Goal: Task Accomplishment & Management: Manage account settings

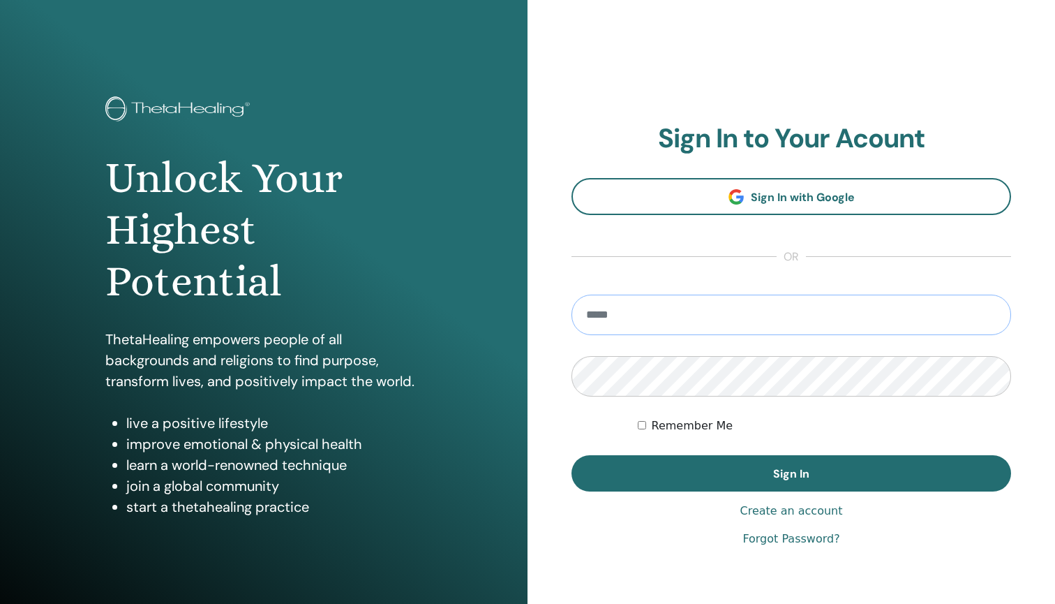
type input "**********"
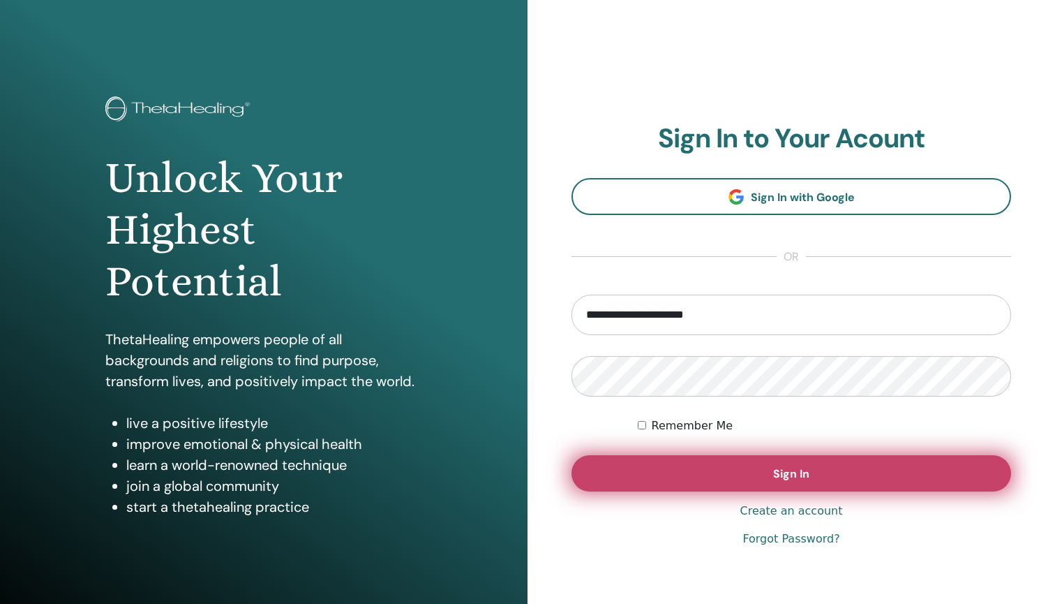
click at [708, 473] on button "Sign In" at bounding box center [792, 473] width 440 height 36
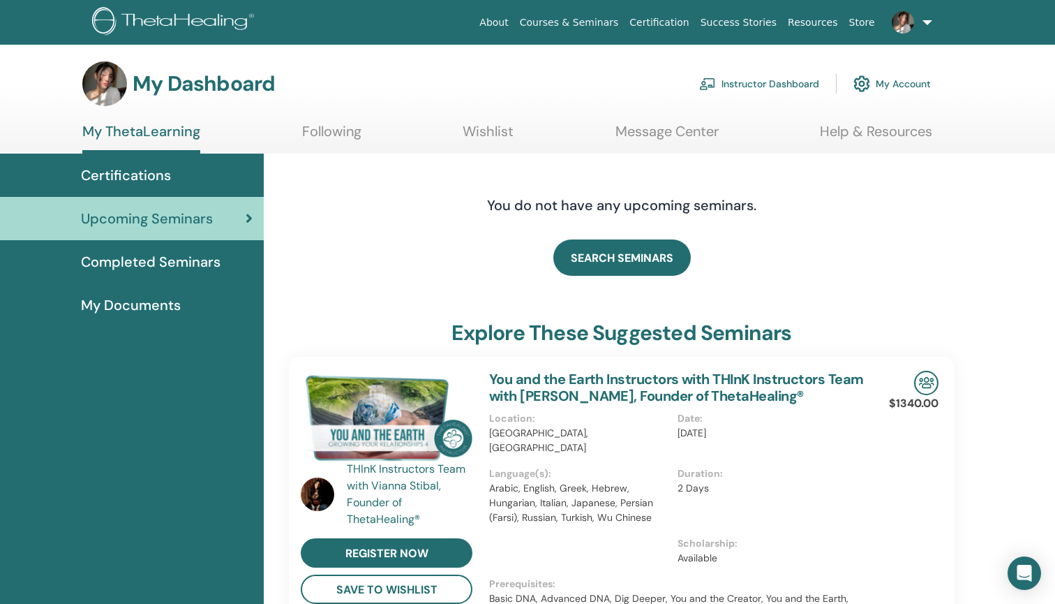
click at [782, 84] on link "Instructor Dashboard" at bounding box center [759, 83] width 120 height 31
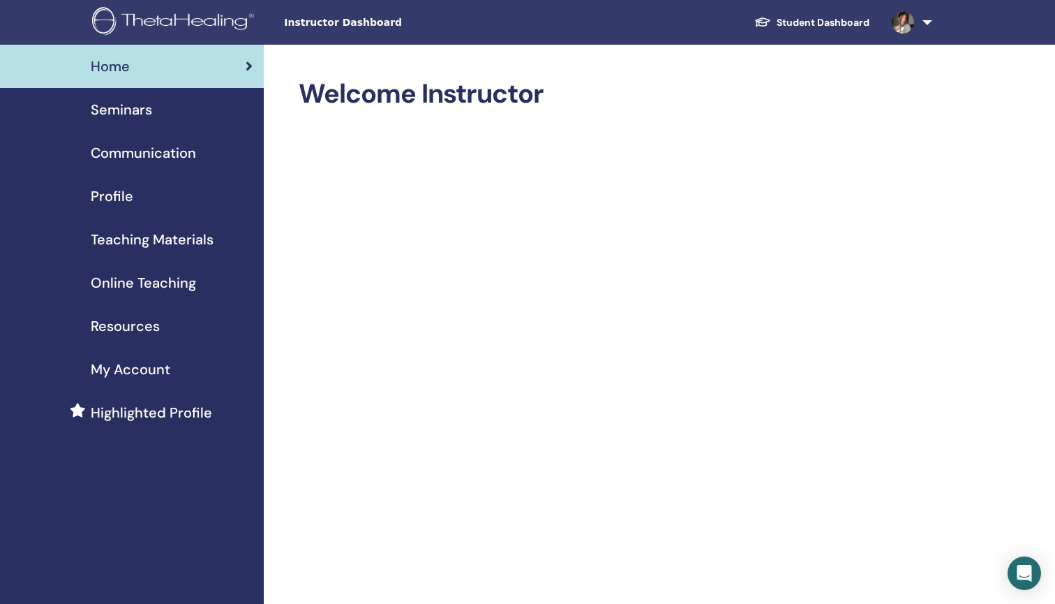
click at [190, 117] on div "Seminars" at bounding box center [131, 109] width 241 height 21
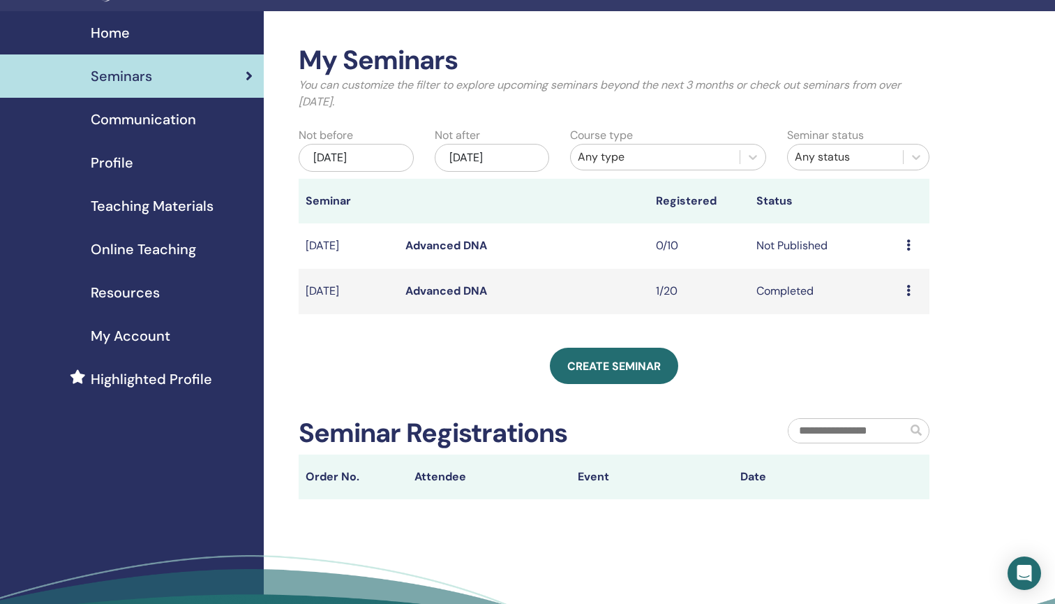
scroll to position [25, 0]
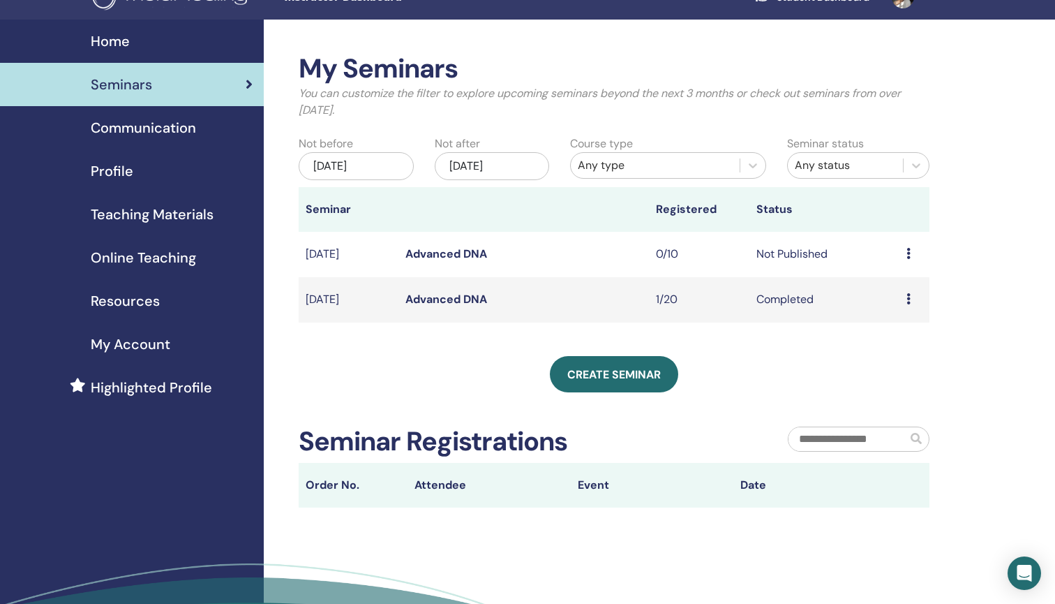
click at [803, 304] on td "Completed" at bounding box center [824, 299] width 150 height 45
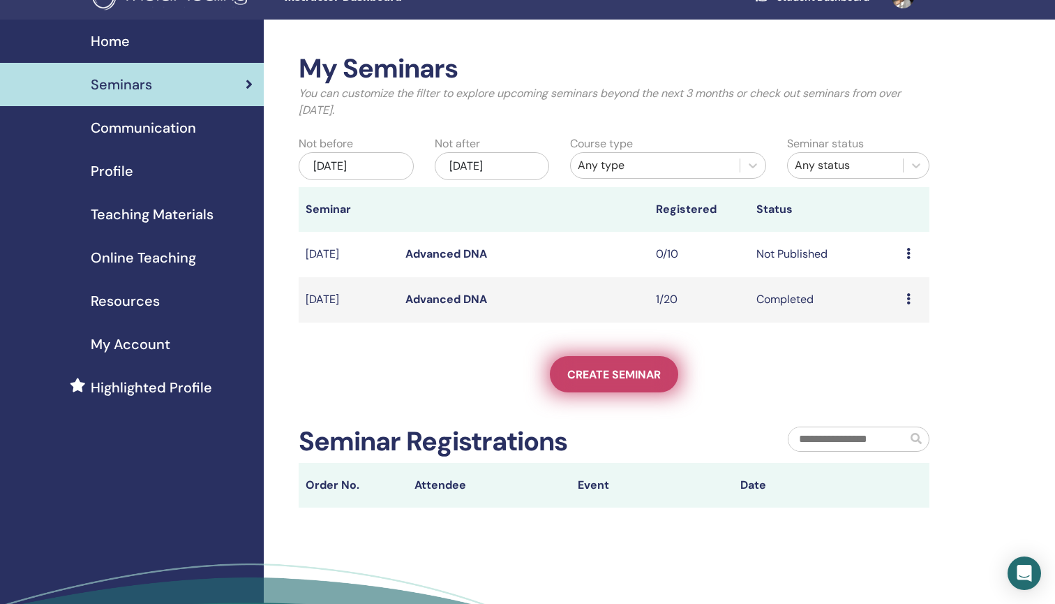
click at [658, 368] on span "Create seminar" at bounding box center [614, 374] width 94 height 15
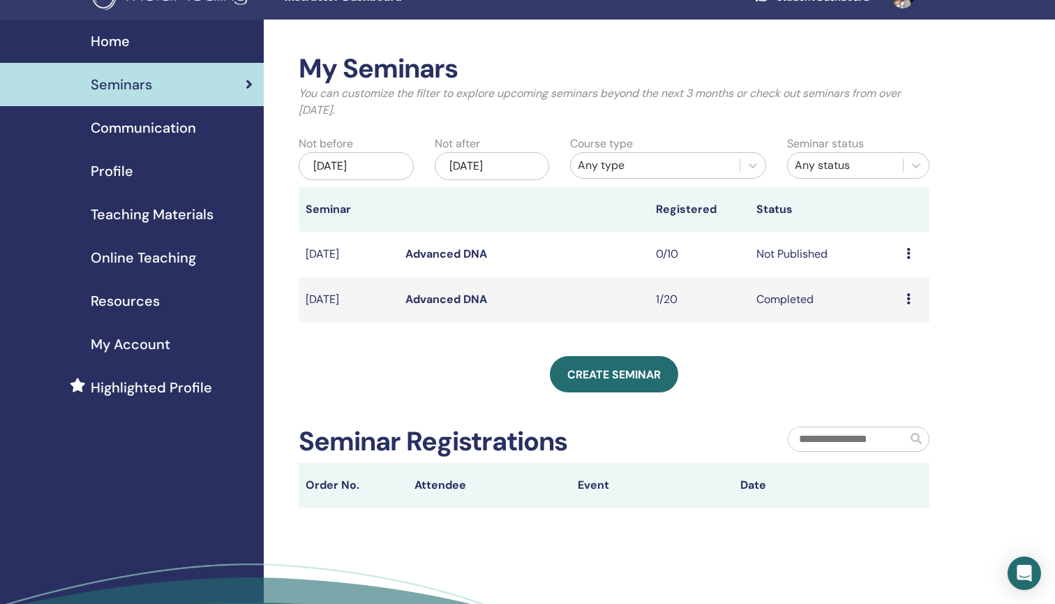
click at [793, 297] on td "Completed" at bounding box center [824, 299] width 150 height 45
click at [907, 249] on icon at bounding box center [908, 253] width 4 height 11
click at [892, 283] on li "Edit" at bounding box center [897, 281] width 75 height 21
click at [904, 255] on td "Preview Edit Attendees Cancel" at bounding box center [915, 254] width 30 height 45
click at [911, 253] on div "Preview Edit Attendees Cancel" at bounding box center [914, 254] width 16 height 17
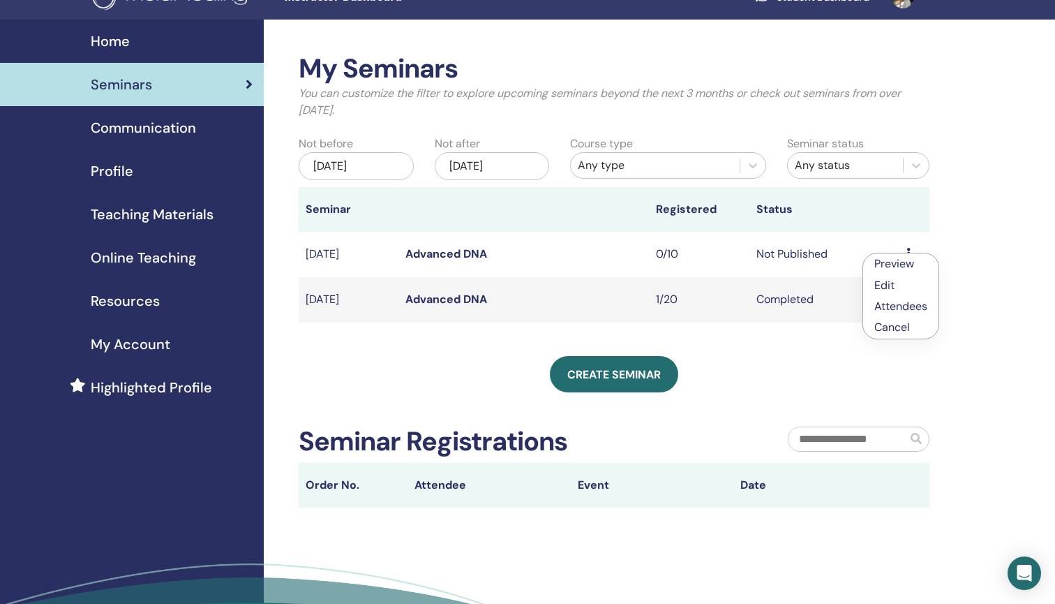
click at [895, 285] on li "Edit" at bounding box center [900, 284] width 75 height 21
click at [775, 256] on td "Not Published" at bounding box center [824, 254] width 150 height 45
click at [463, 256] on link "Advanced DNA" at bounding box center [446, 253] width 82 height 15
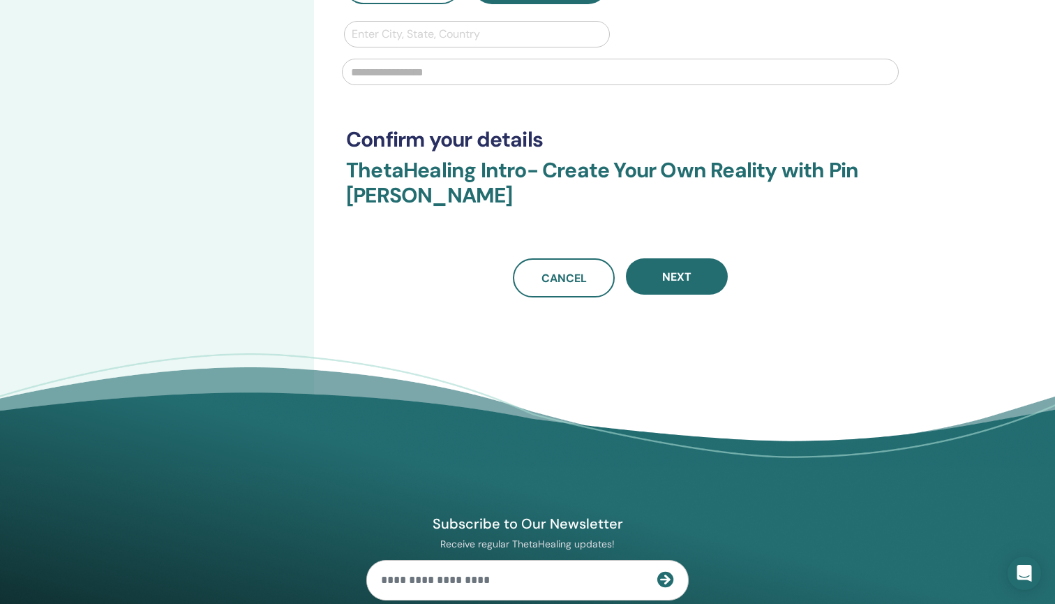
scroll to position [291, 0]
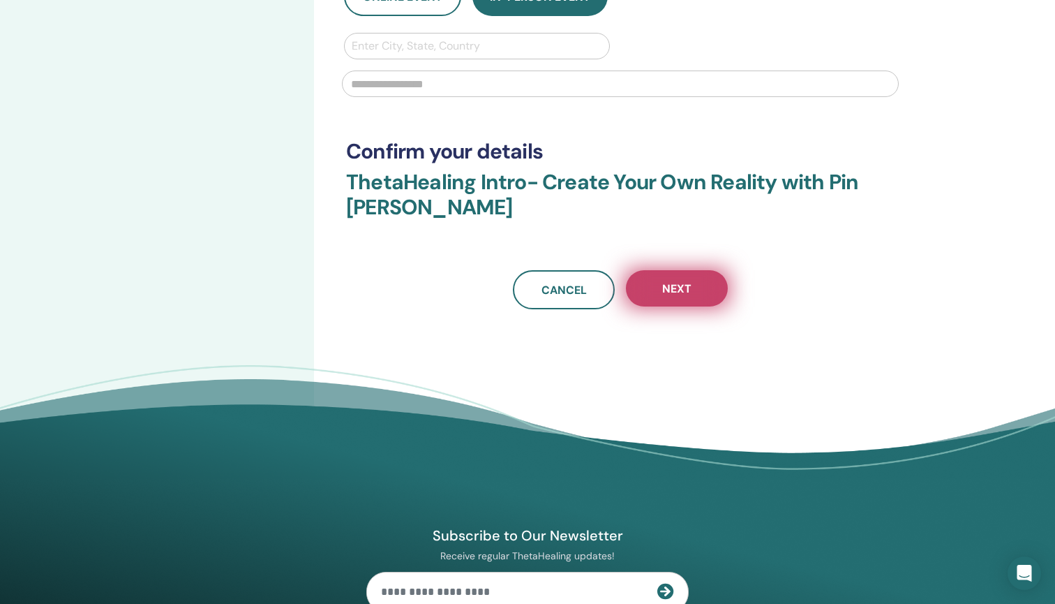
click at [673, 290] on span "Next" at bounding box center [676, 288] width 29 height 15
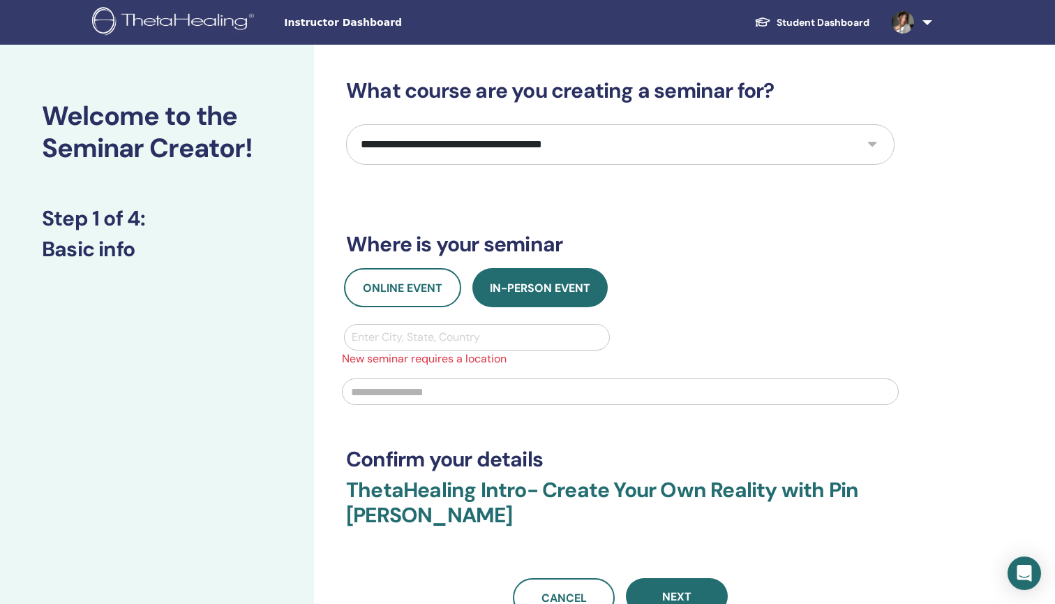
scroll to position [0, 0]
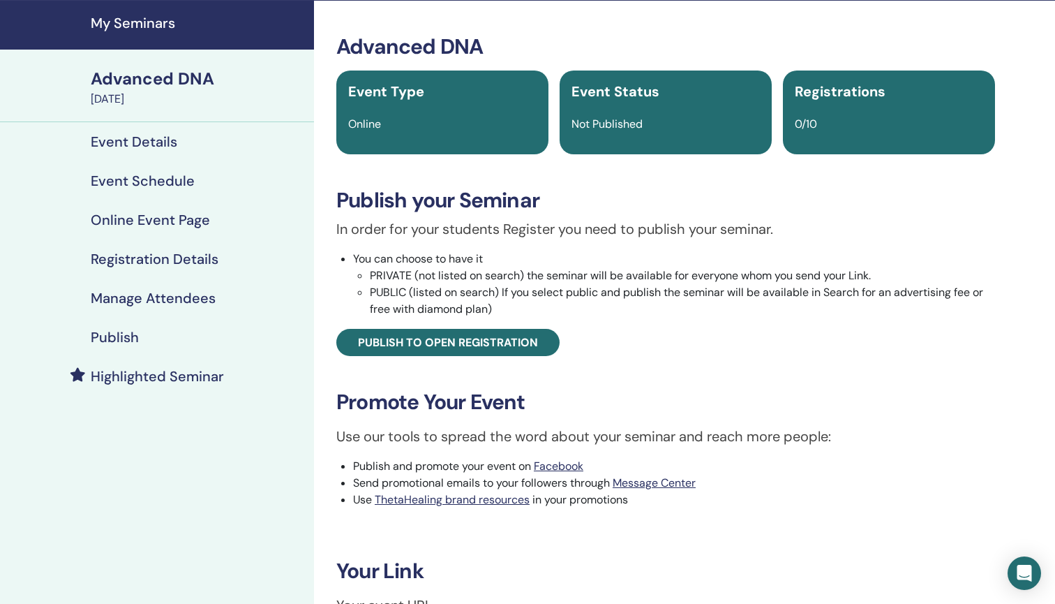
scroll to position [28, 0]
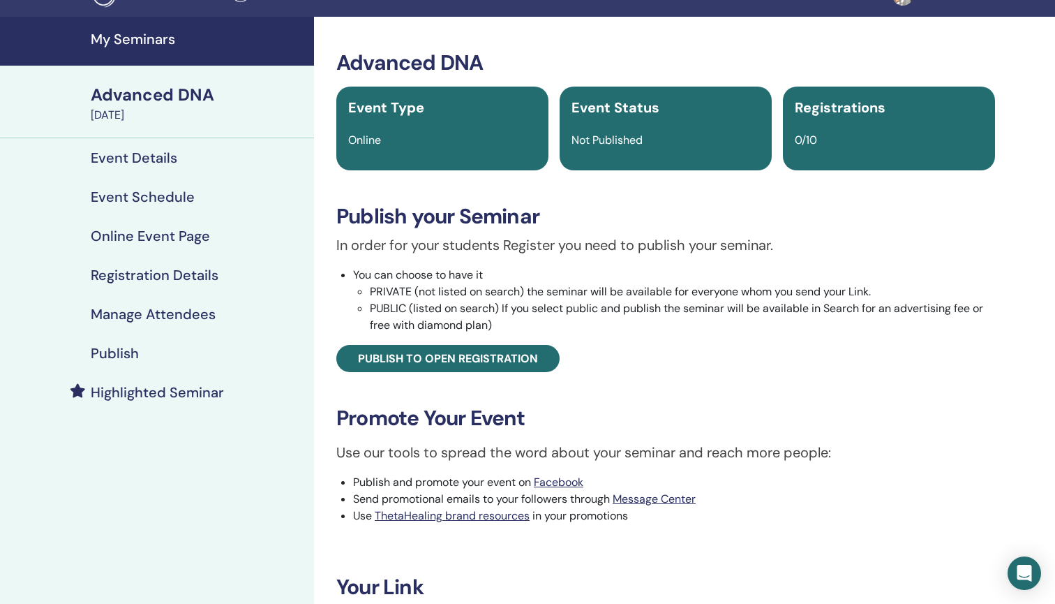
click at [178, 162] on div "Event Details" at bounding box center [157, 157] width 292 height 17
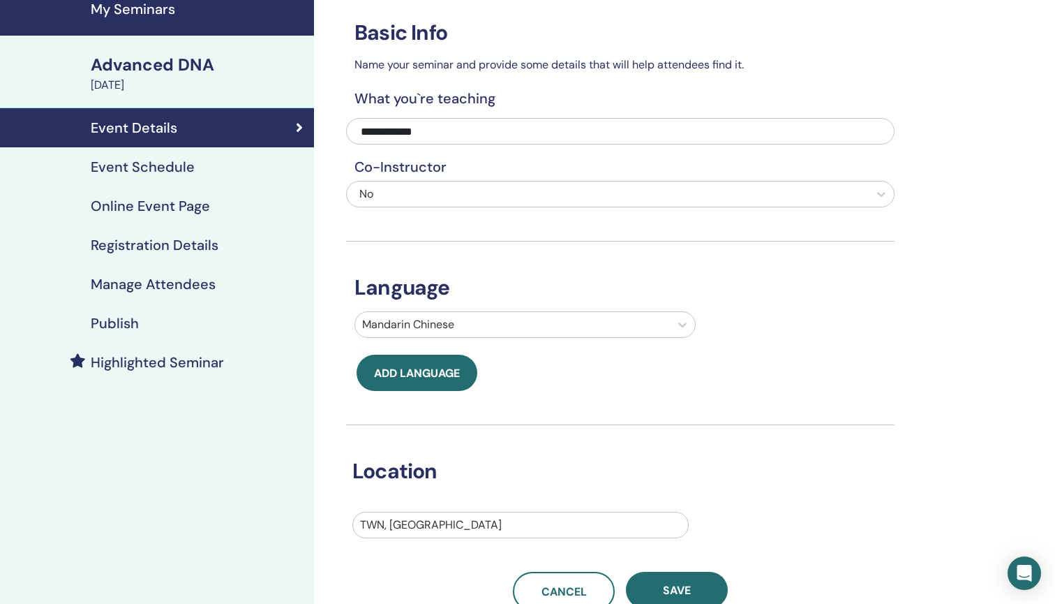
scroll to position [37, 0]
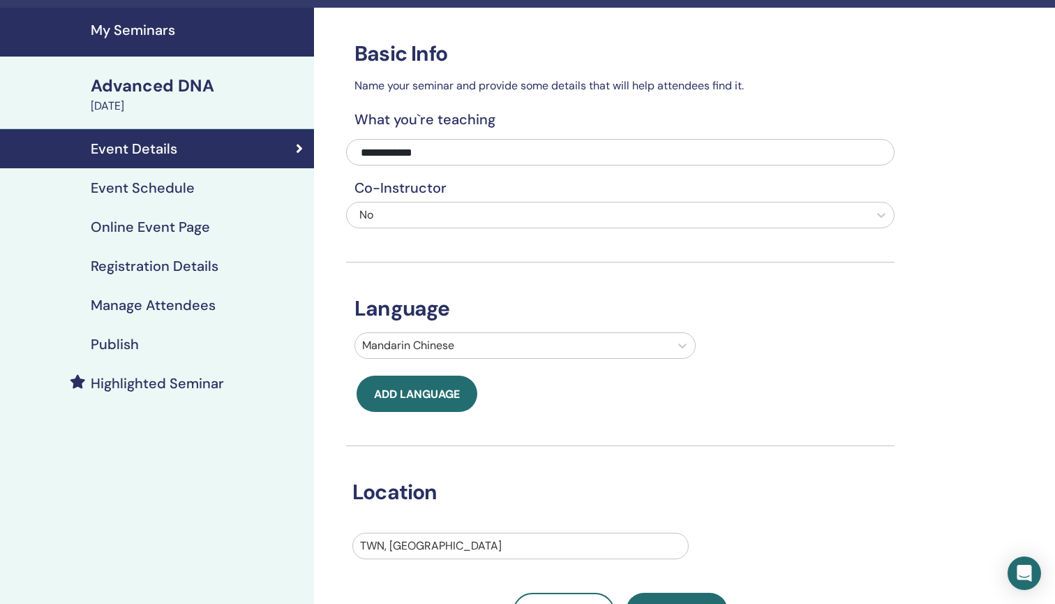
click at [191, 193] on h4 "Event Schedule" at bounding box center [143, 187] width 104 height 17
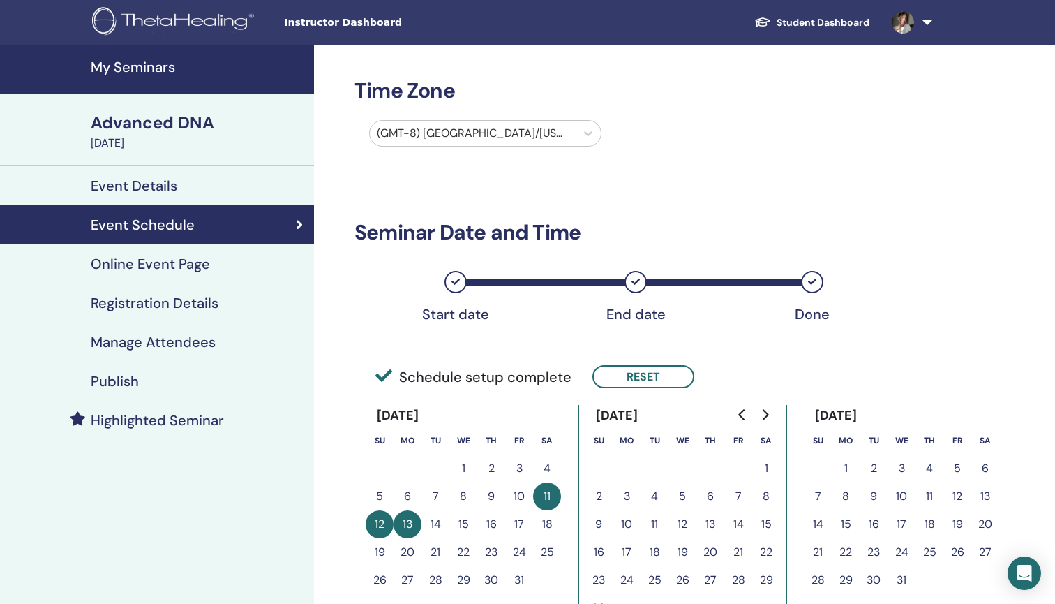
click at [199, 267] on h4 "Online Event Page" at bounding box center [150, 263] width 119 height 17
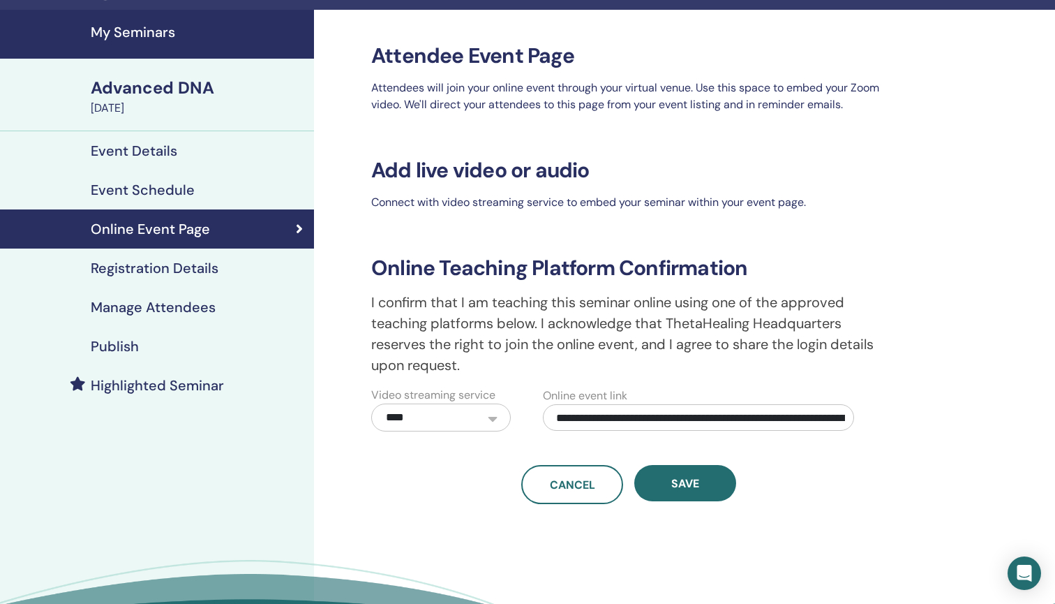
scroll to position [35, 0]
click at [209, 269] on h4 "Registration Details" at bounding box center [155, 268] width 128 height 17
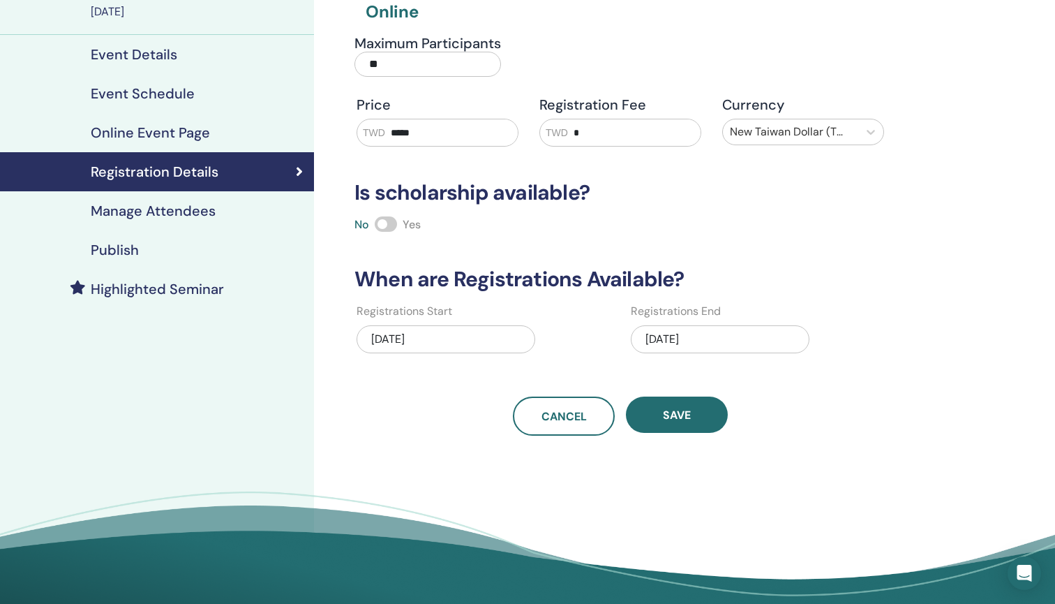
scroll to position [135, 0]
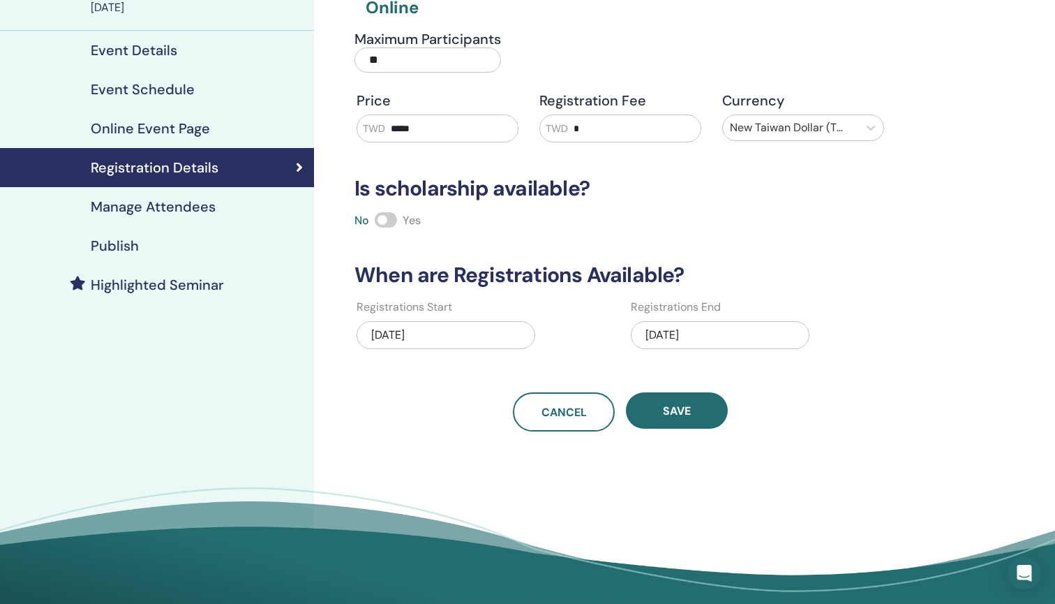
click at [244, 217] on link "Manage Attendees" at bounding box center [157, 206] width 314 height 39
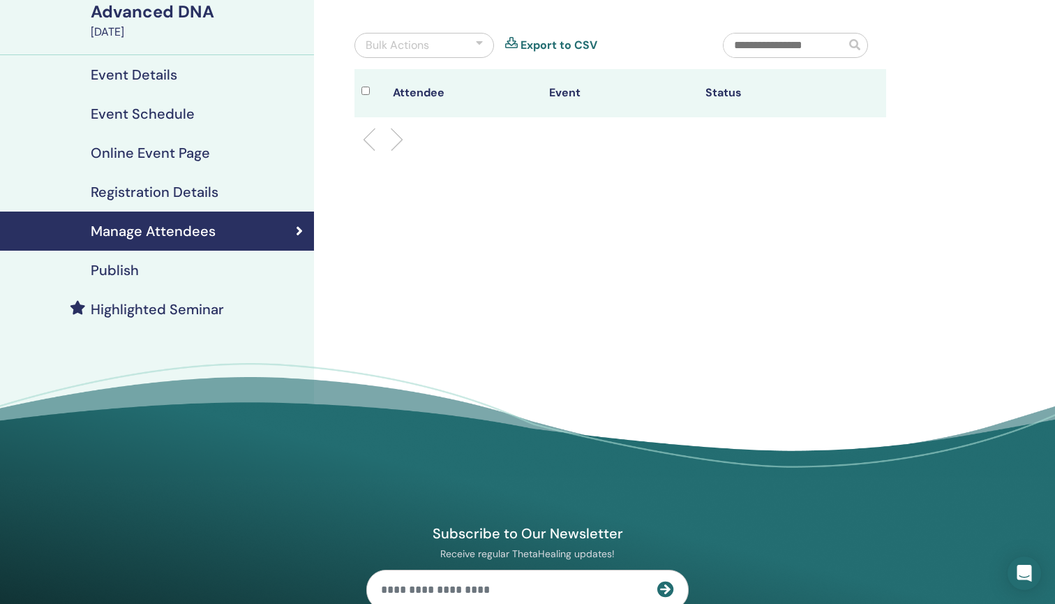
scroll to position [107, 0]
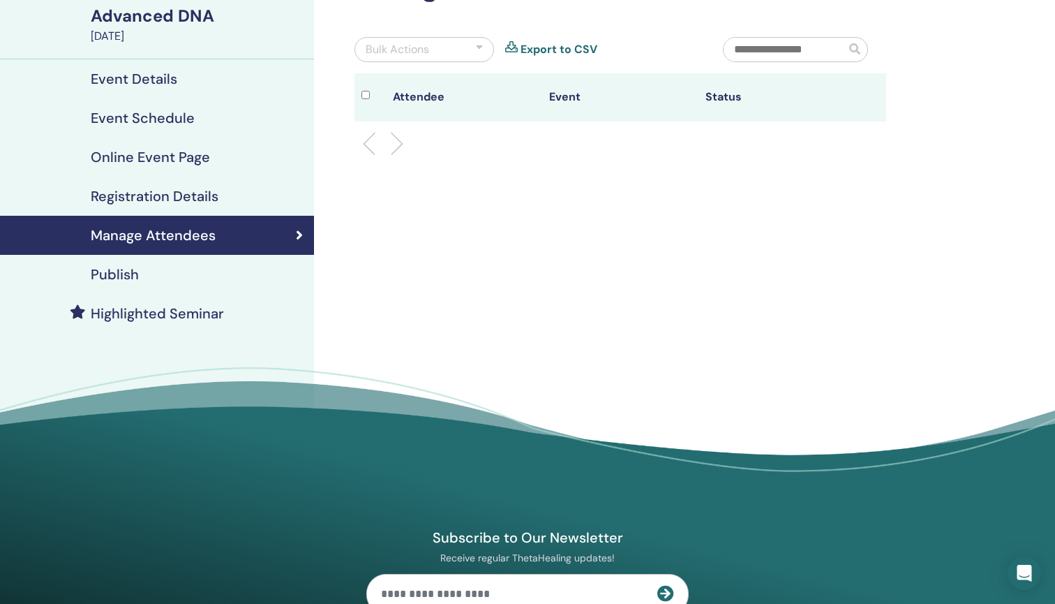
click at [211, 271] on div "Publish" at bounding box center [157, 274] width 292 height 17
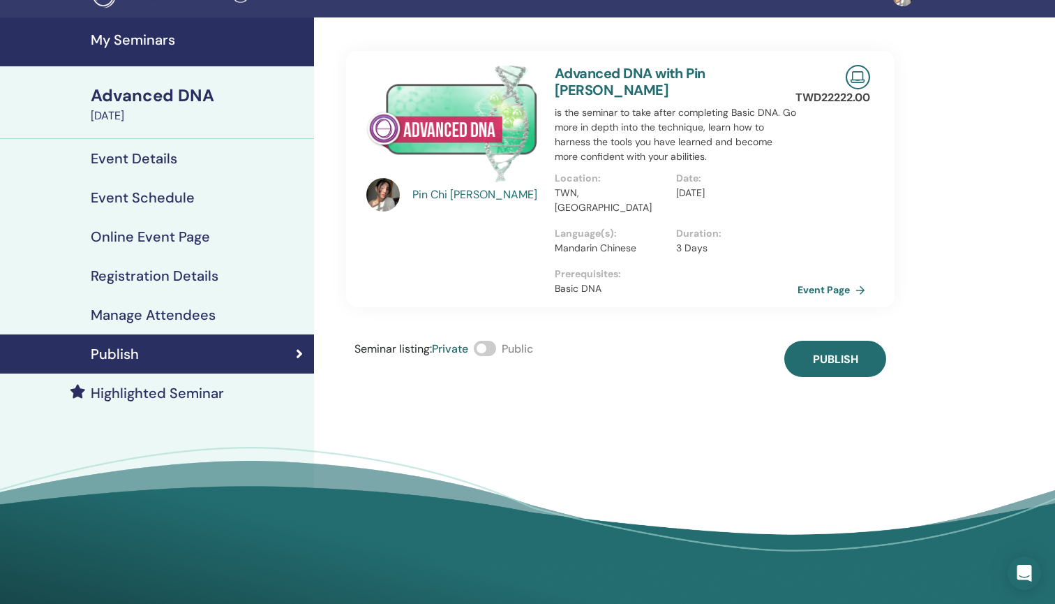
scroll to position [12, 0]
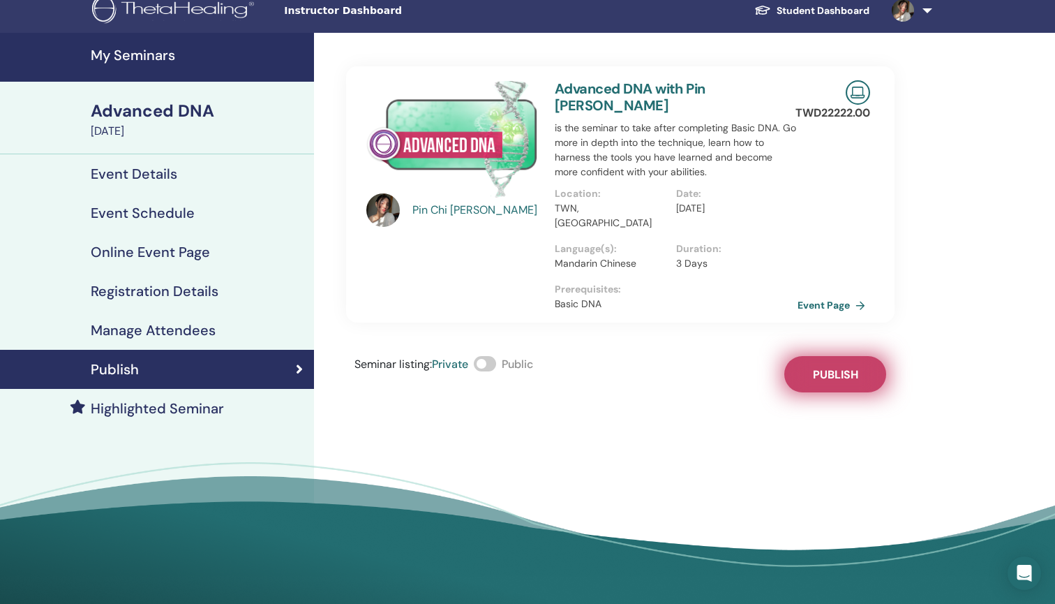
click at [830, 367] on span "Publish" at bounding box center [835, 374] width 45 height 15
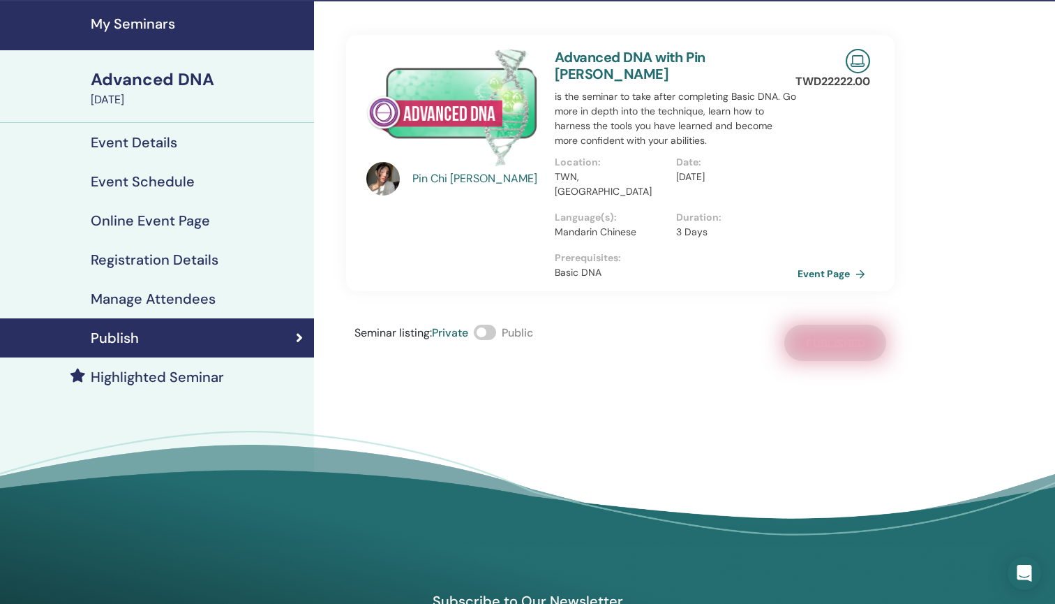
scroll to position [43, 0]
click at [686, 324] on div "Seminar listing : Private Public Published" at bounding box center [620, 342] width 548 height 36
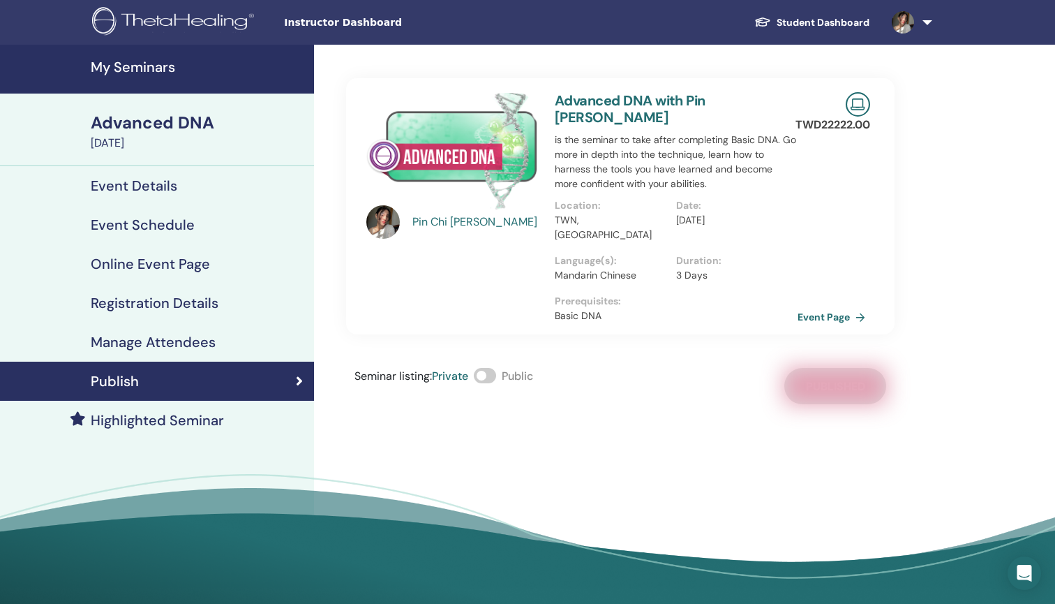
scroll to position [0, 0]
click at [486, 368] on span at bounding box center [485, 375] width 22 height 15
click at [595, 368] on div "Seminar listing : Private Public Published" at bounding box center [620, 386] width 548 height 36
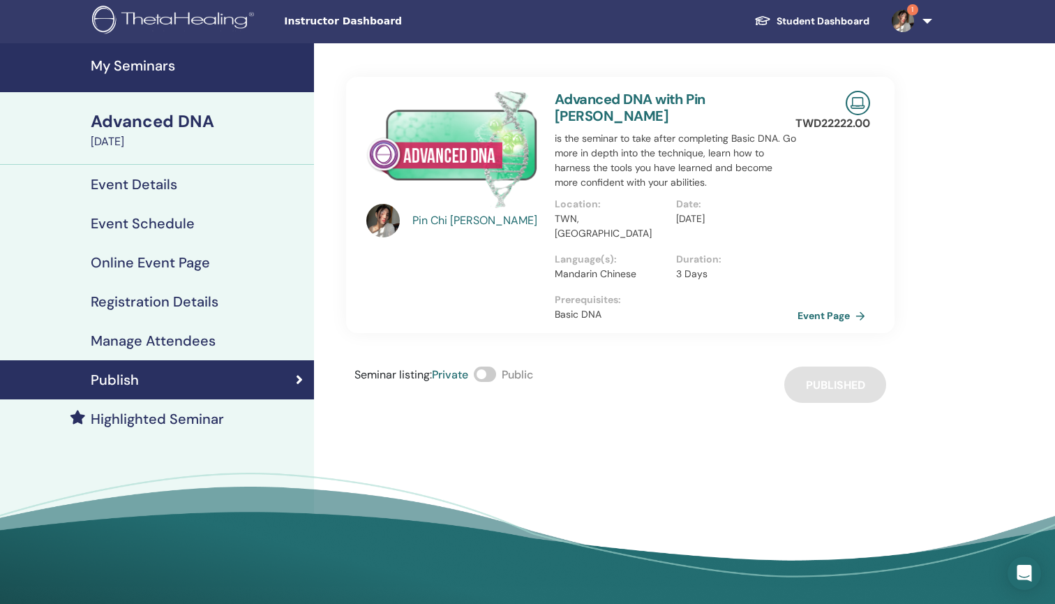
click at [488, 366] on span at bounding box center [485, 373] width 22 height 15
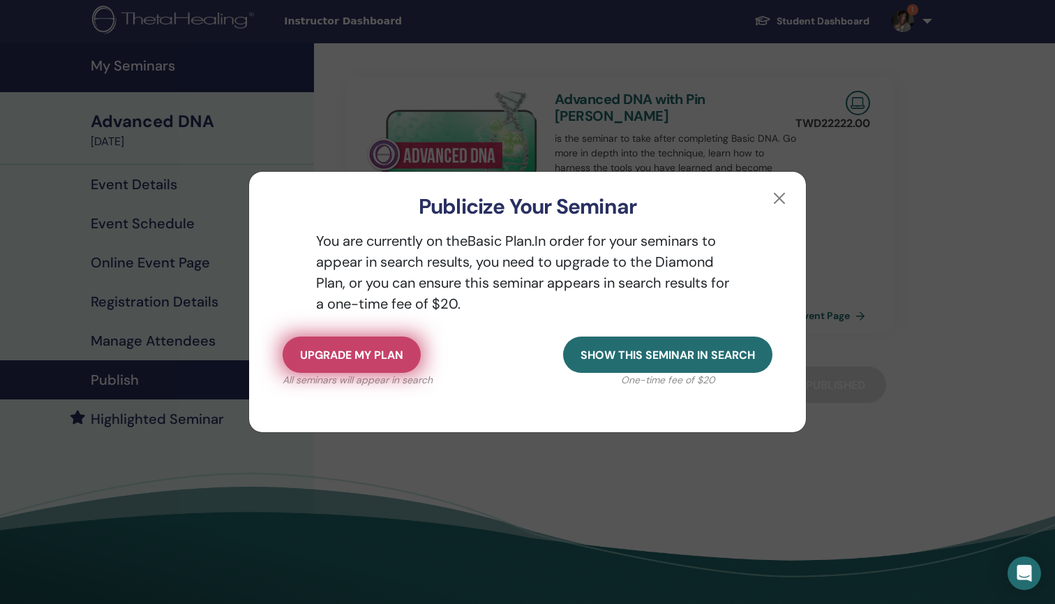
click at [389, 366] on button "Upgrade my plan" at bounding box center [352, 354] width 138 height 36
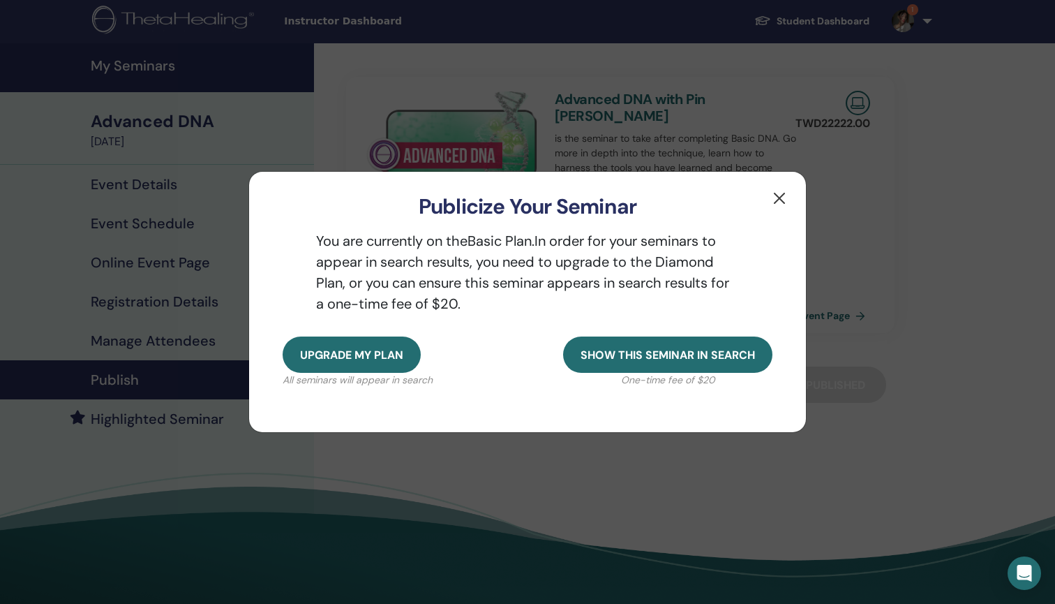
click at [780, 195] on button "button" at bounding box center [779, 198] width 22 height 22
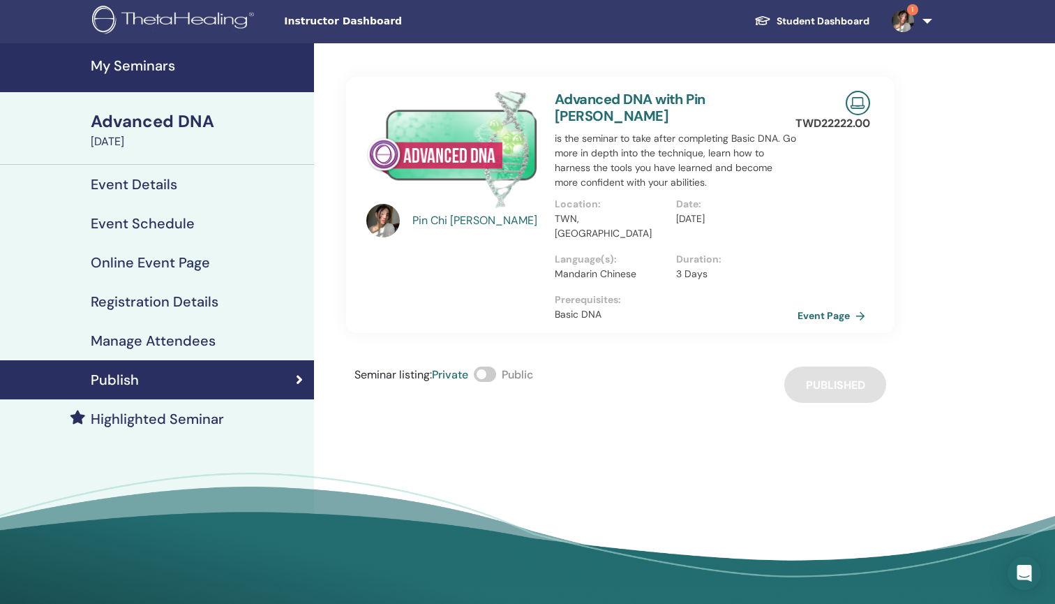
click at [220, 343] on div "Manage Attendees" at bounding box center [157, 340] width 292 height 17
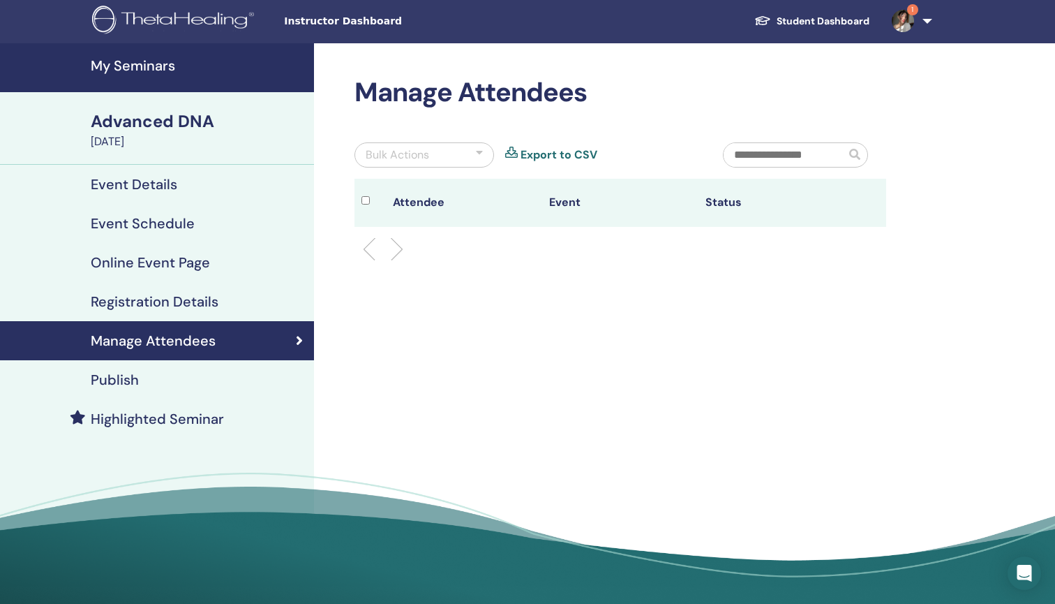
click at [220, 343] on div "Manage Attendees" at bounding box center [157, 340] width 292 height 17
click at [220, 313] on link "Registration Details" at bounding box center [157, 301] width 314 height 39
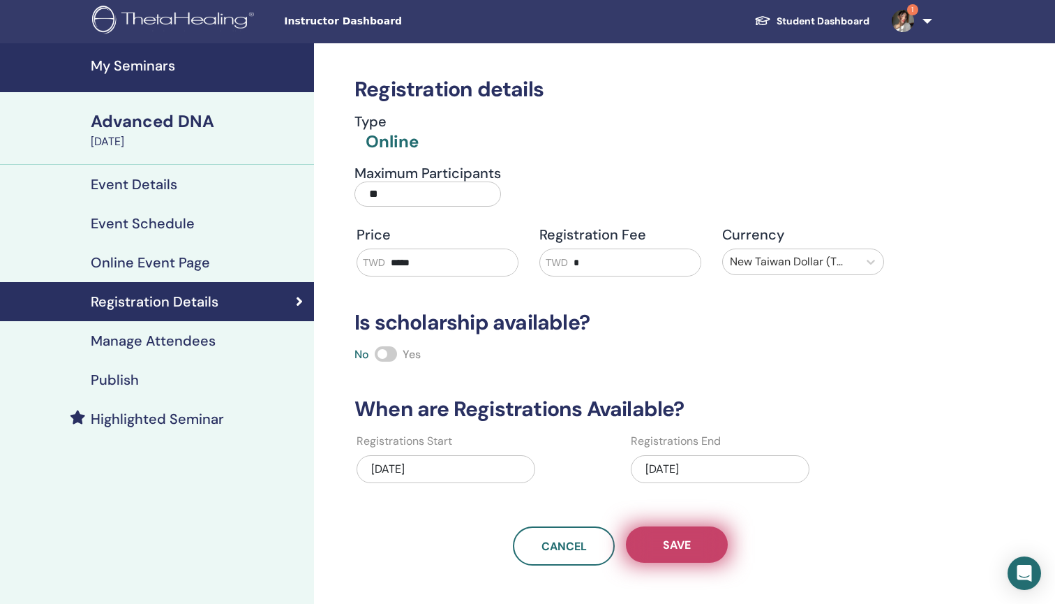
click at [674, 548] on span "Save" at bounding box center [677, 544] width 28 height 15
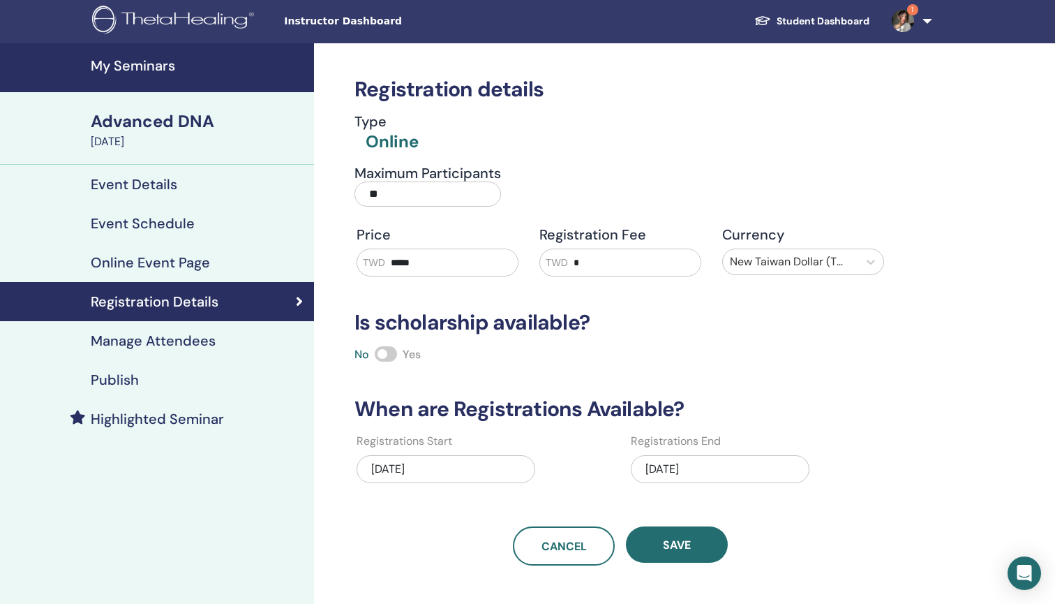
click at [174, 348] on h4 "Manage Attendees" at bounding box center [153, 340] width 125 height 17
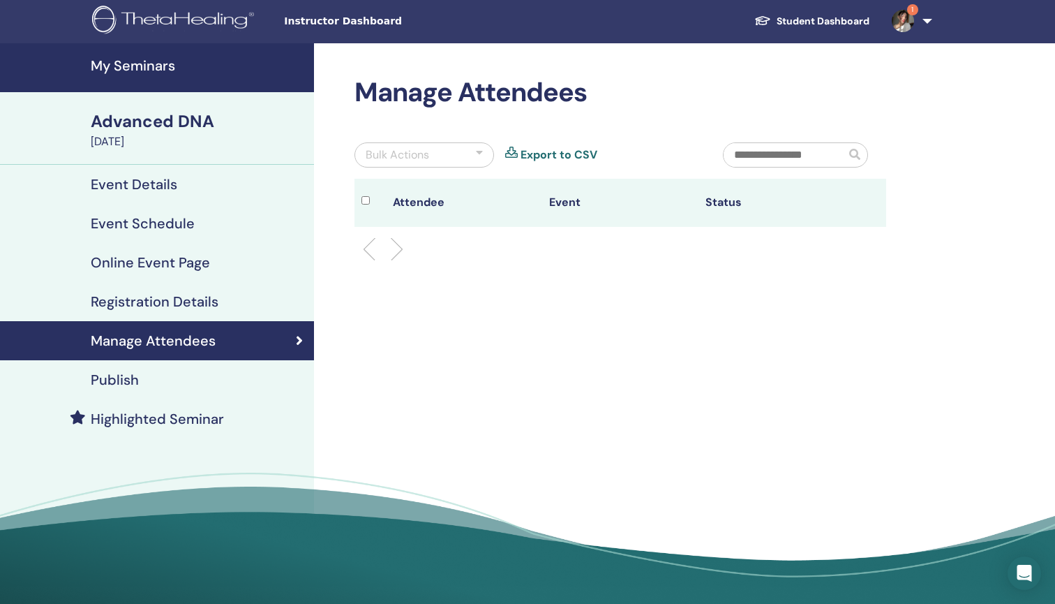
click at [148, 380] on div "Publish" at bounding box center [157, 379] width 292 height 17
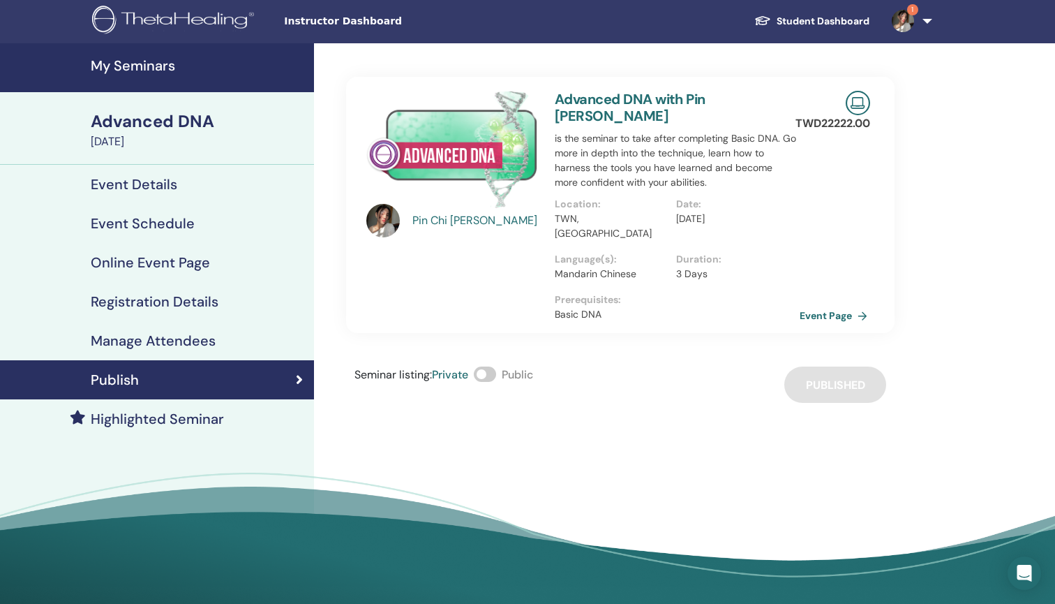
click at [823, 305] on link "Event Page" at bounding box center [836, 315] width 73 height 21
click at [156, 417] on h4 "Highlighted Seminar" at bounding box center [157, 418] width 133 height 17
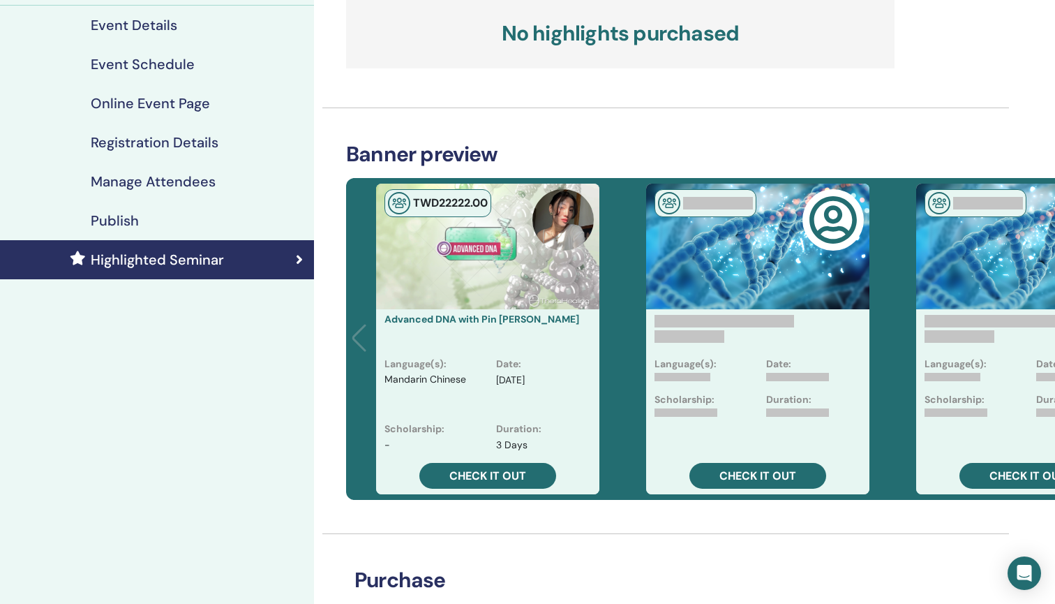
scroll to position [167, 0]
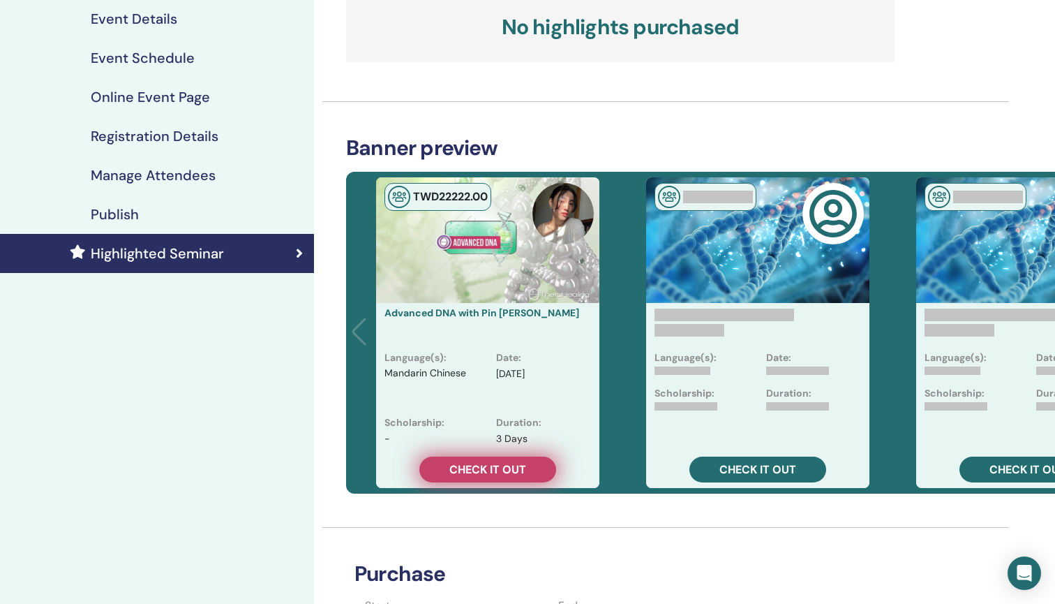
click at [530, 475] on link "Check it out" at bounding box center [487, 469] width 137 height 26
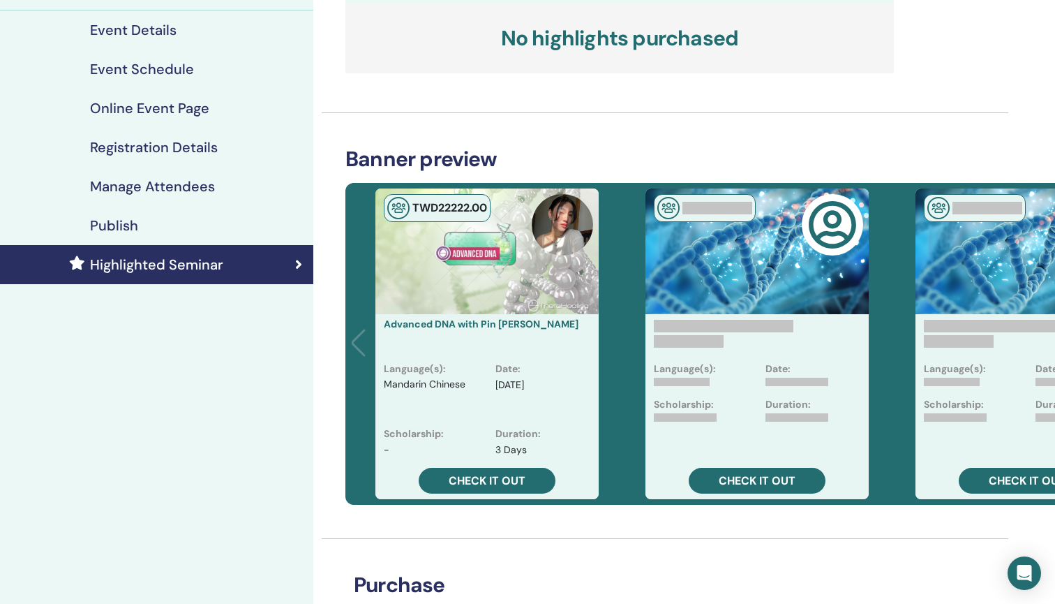
scroll to position [89, 1]
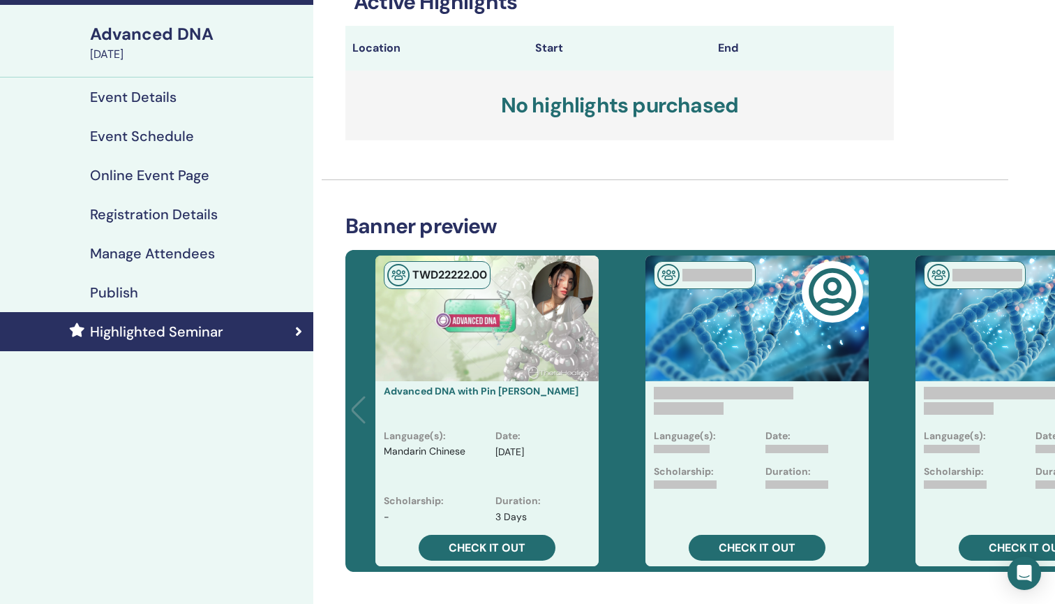
click at [281, 287] on div "Publish" at bounding box center [156, 292] width 292 height 17
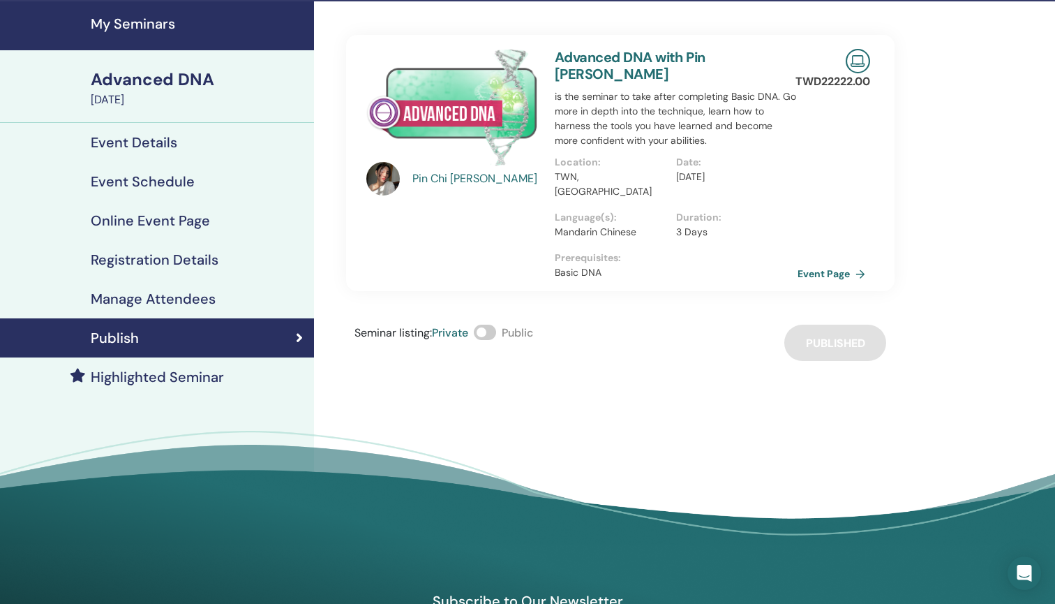
scroll to position [27, 0]
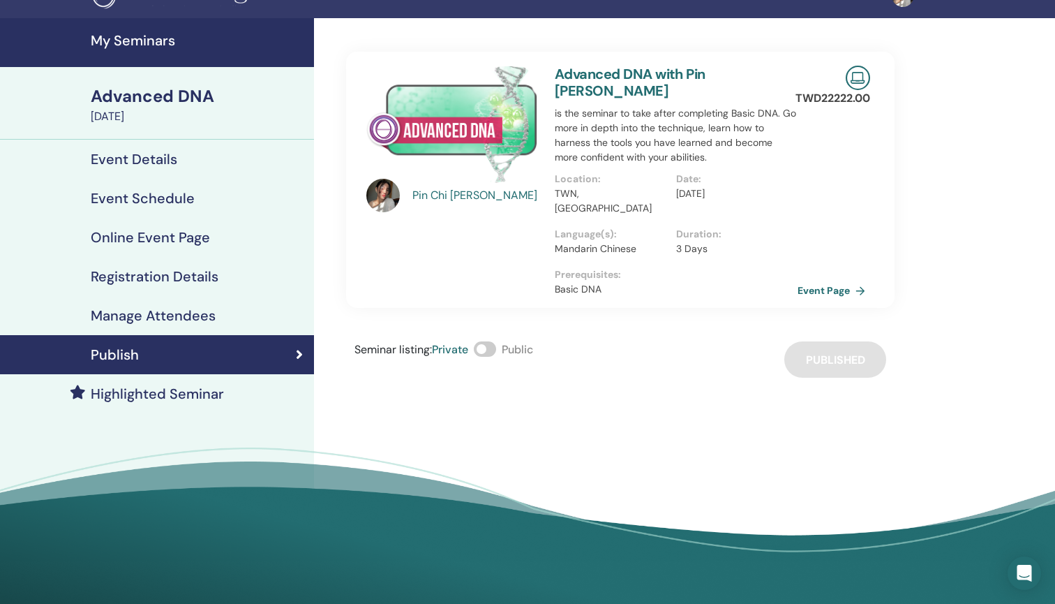
click at [209, 312] on h4 "Manage Attendees" at bounding box center [153, 315] width 125 height 17
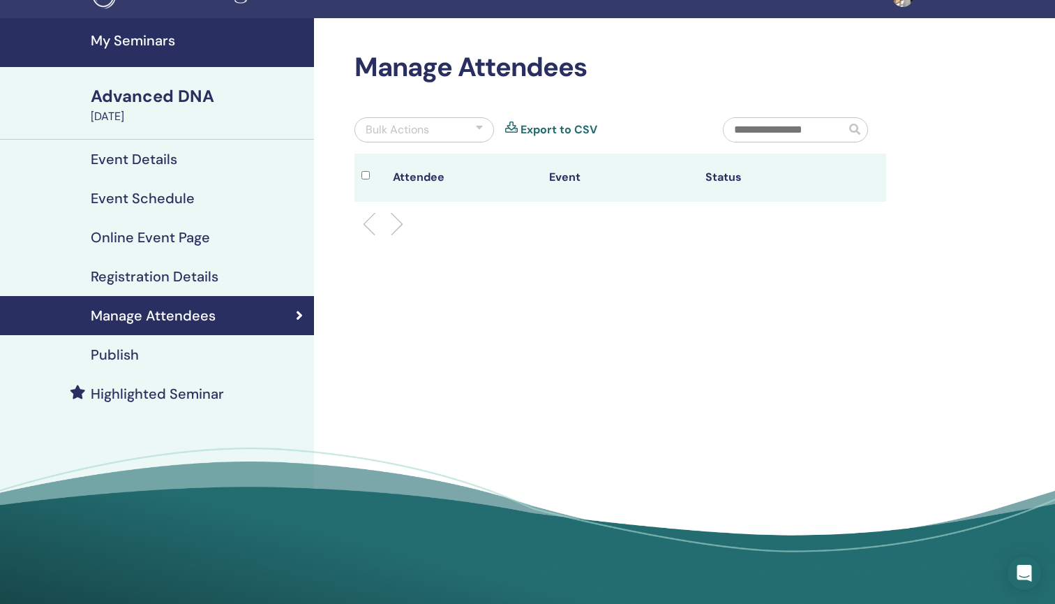
click at [249, 271] on div "Registration Details" at bounding box center [157, 276] width 292 height 17
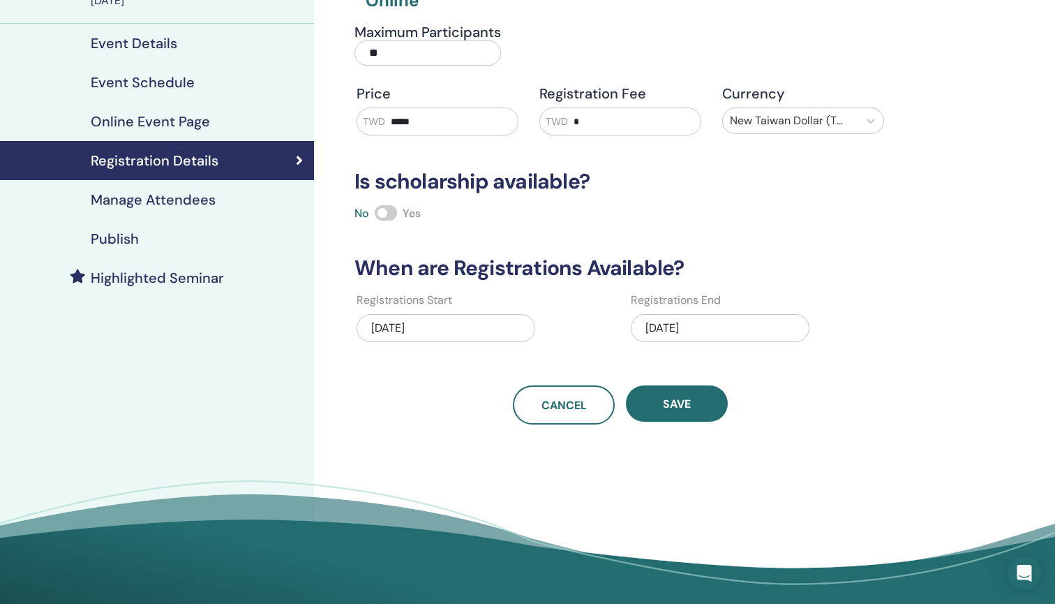
scroll to position [43, 0]
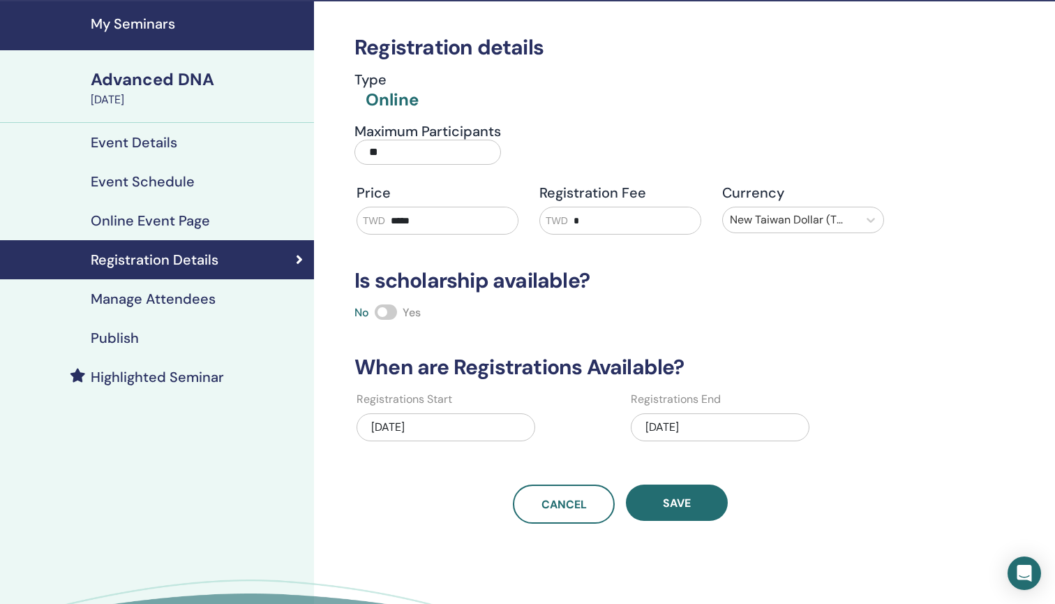
click at [193, 229] on h4 "Online Event Page" at bounding box center [150, 220] width 119 height 17
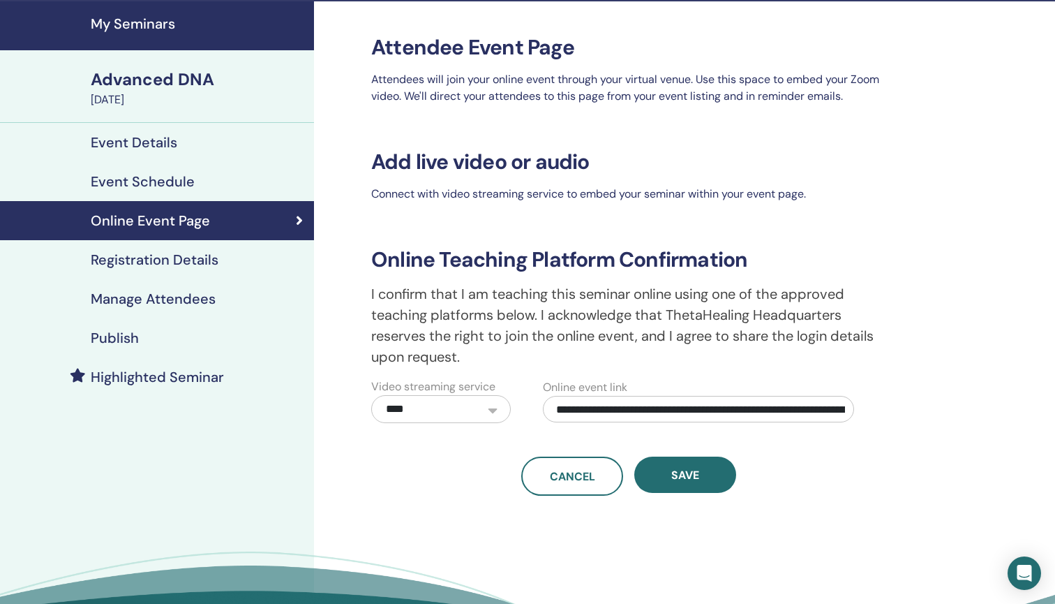
click at [184, 142] on div "Event Details" at bounding box center [157, 142] width 292 height 17
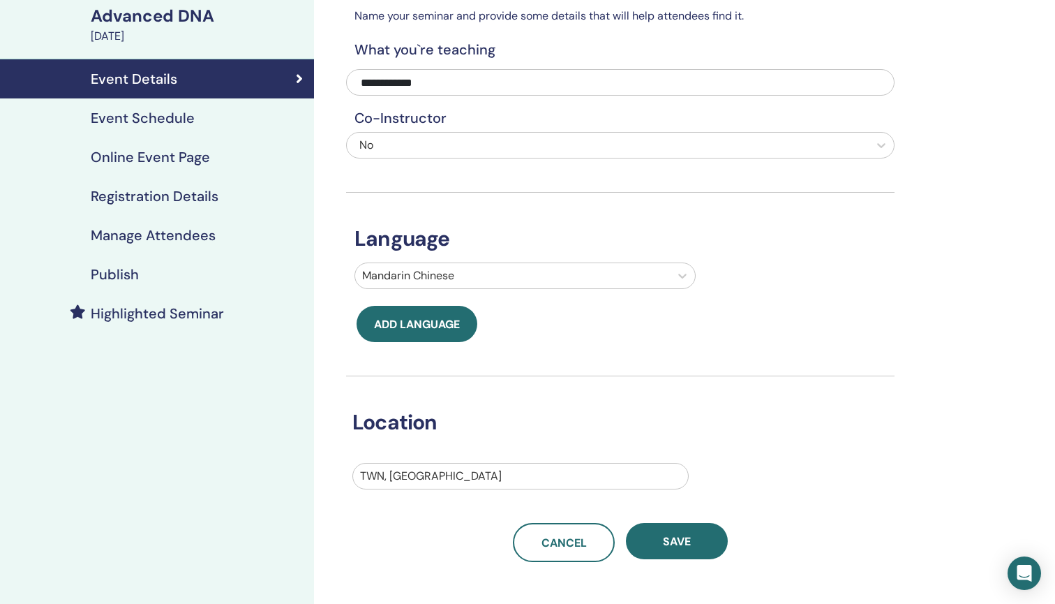
scroll to position [100, 0]
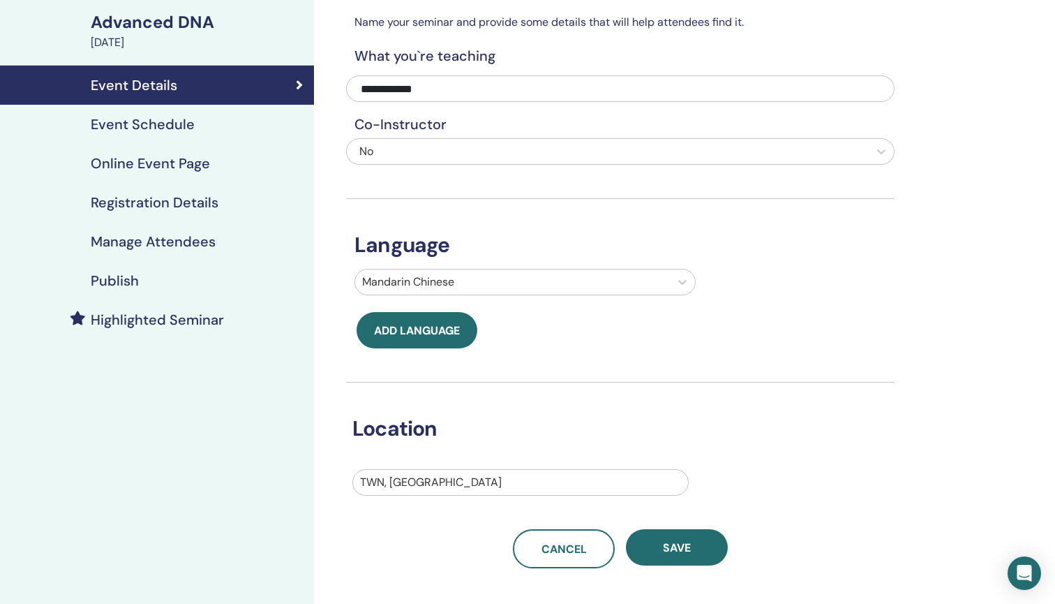
click at [196, 123] on div "Event Schedule" at bounding box center [157, 124] width 292 height 17
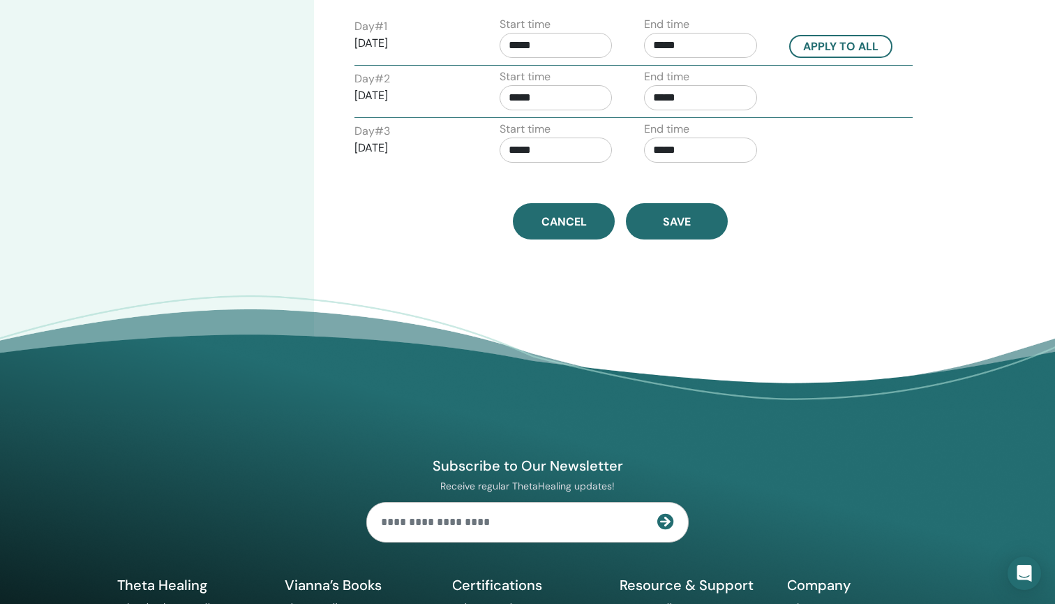
scroll to position [625, 0]
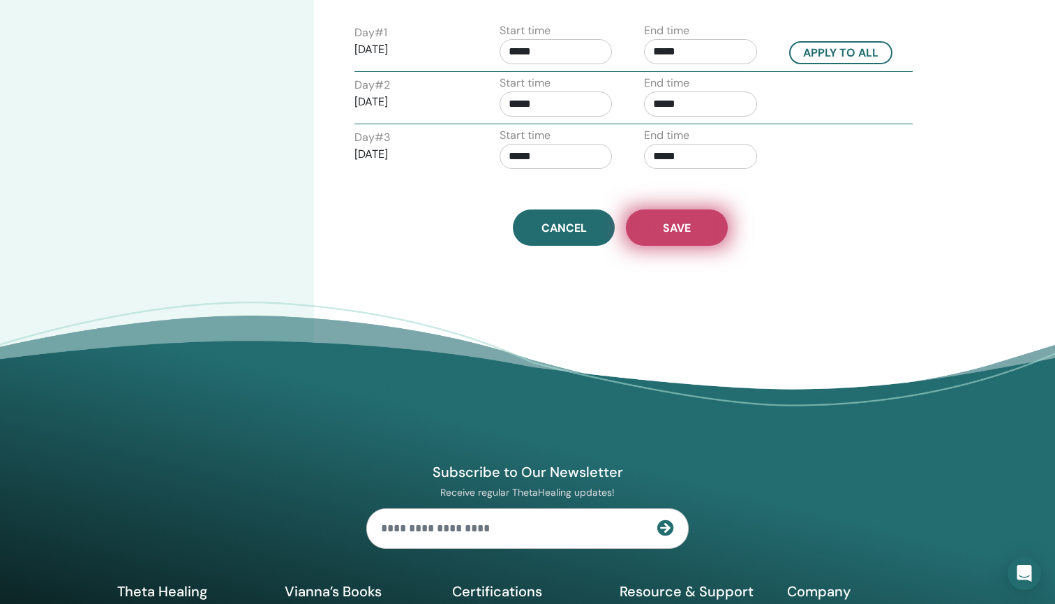
click at [665, 230] on span "Save" at bounding box center [677, 228] width 28 height 15
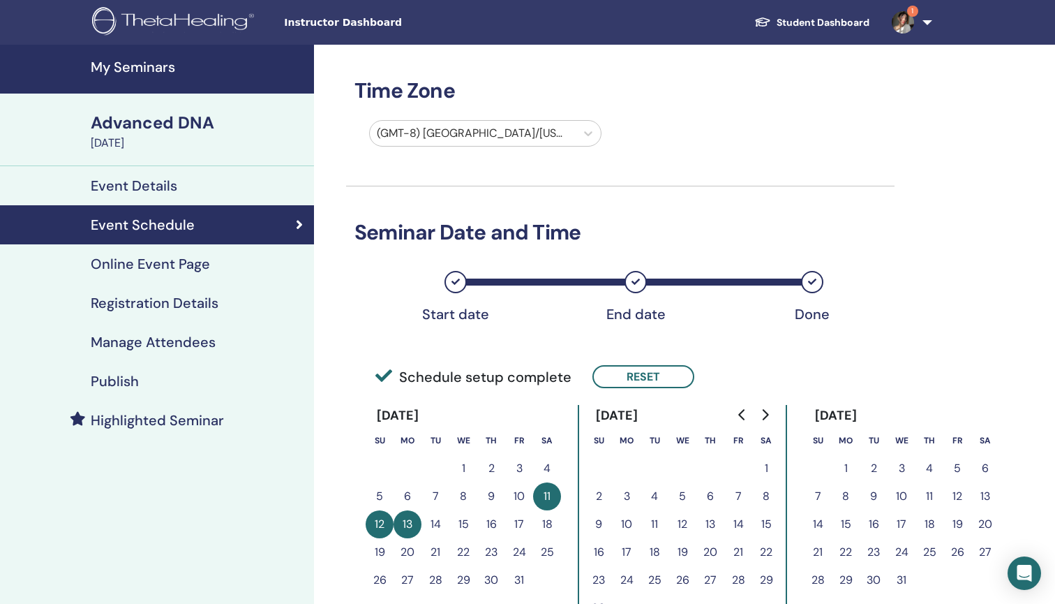
click at [228, 274] on link "Online Event Page" at bounding box center [157, 263] width 314 height 39
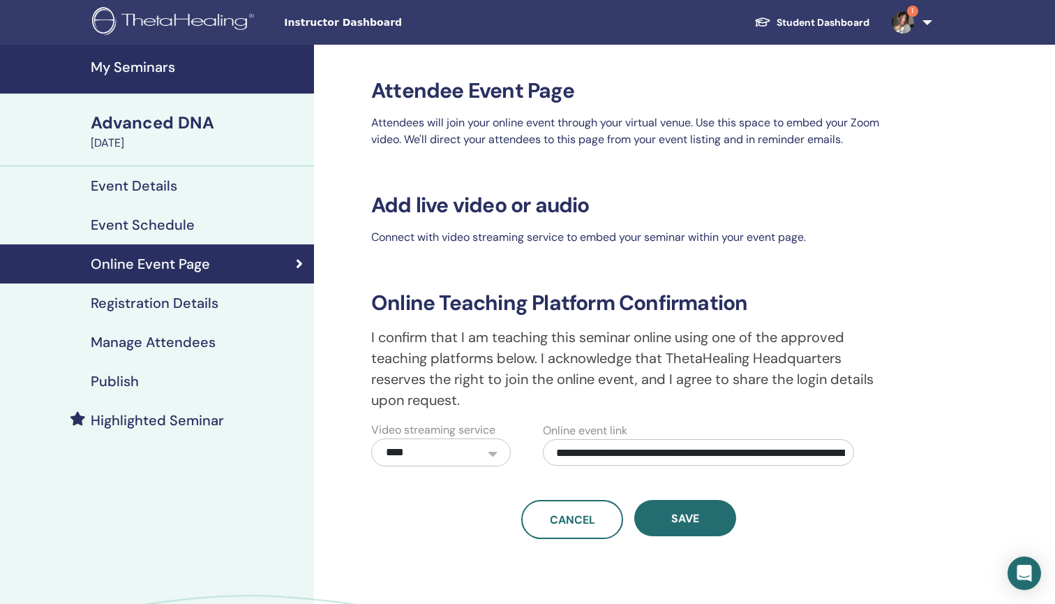
click at [191, 174] on link "Event Details" at bounding box center [157, 185] width 314 height 39
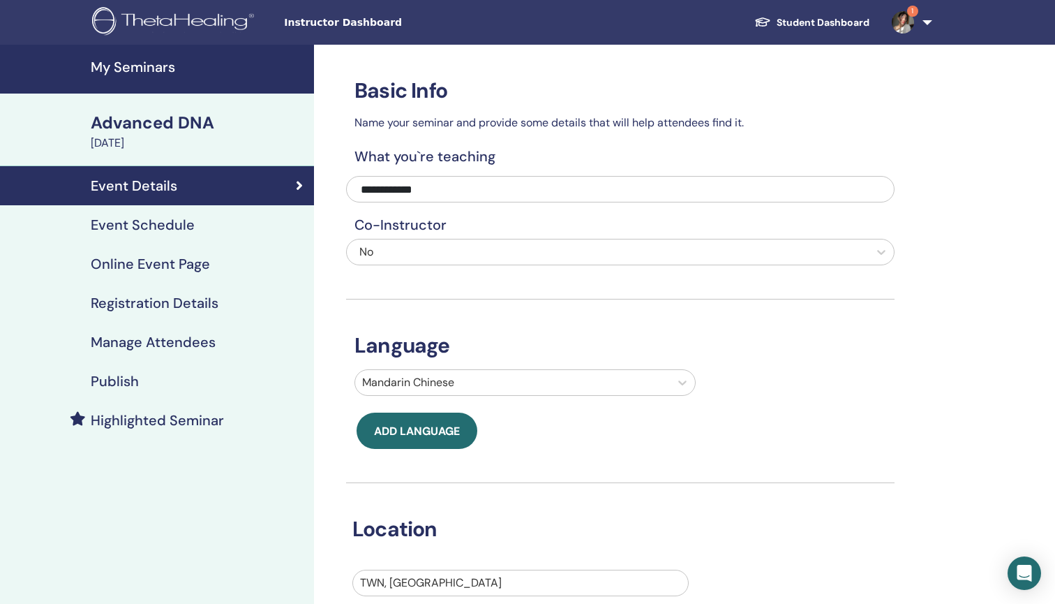
click at [227, 128] on div "Advanced DNA" at bounding box center [198, 123] width 215 height 24
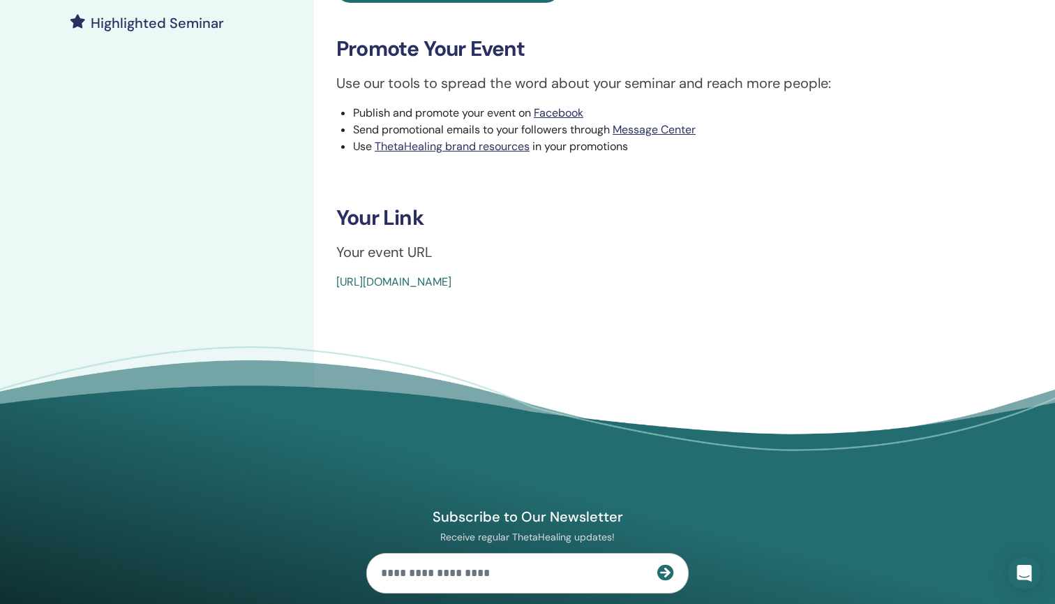
scroll to position [387, 0]
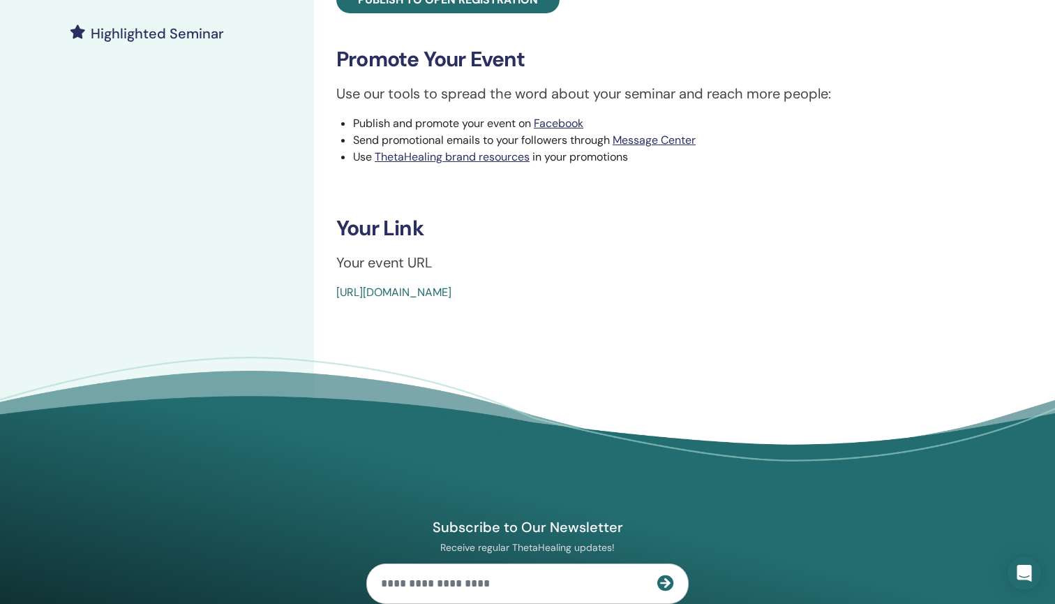
drag, startPoint x: 665, startPoint y: 288, endPoint x: 336, endPoint y: 293, distance: 329.4
copy link "[URL][DOMAIN_NAME]"
click at [482, 338] on div "Advanced DNA Event Type Online Event Status Active Published Registrations 0/10…" at bounding box center [665, 77] width 703 height 838
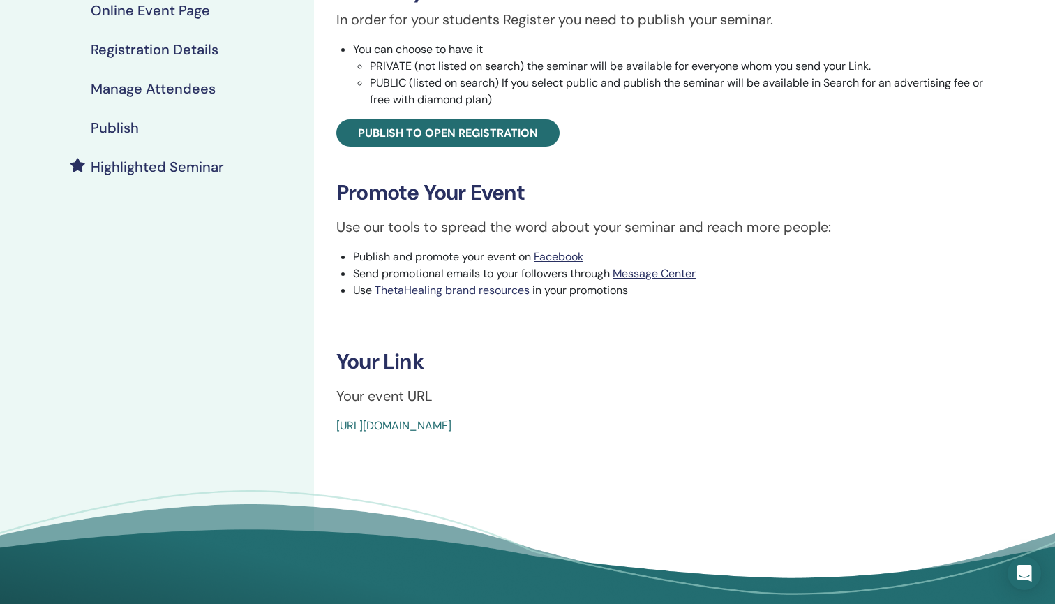
scroll to position [200, 0]
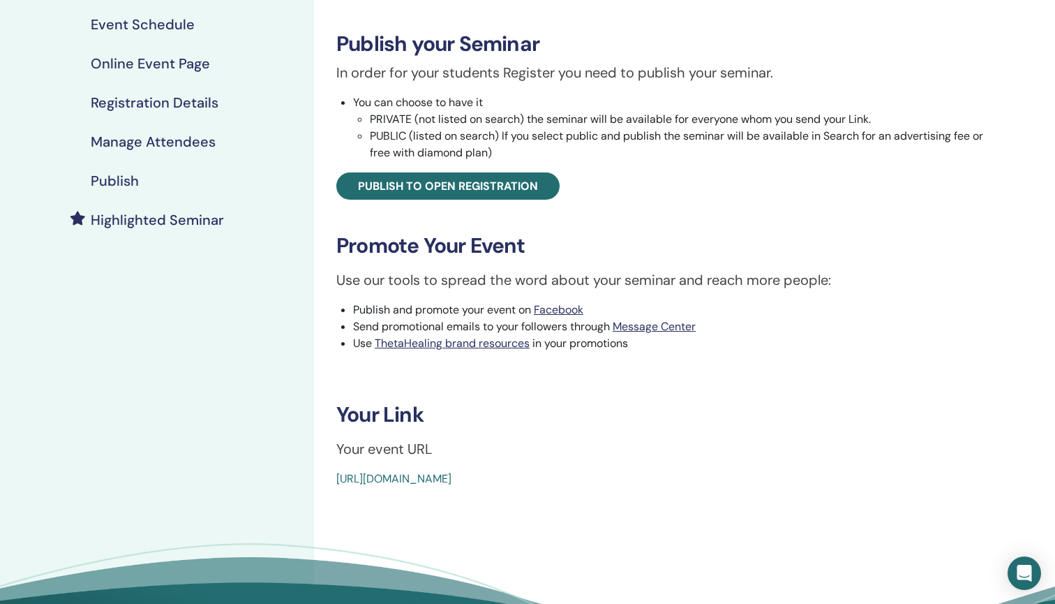
click at [134, 188] on h4 "Publish" at bounding box center [115, 180] width 48 height 17
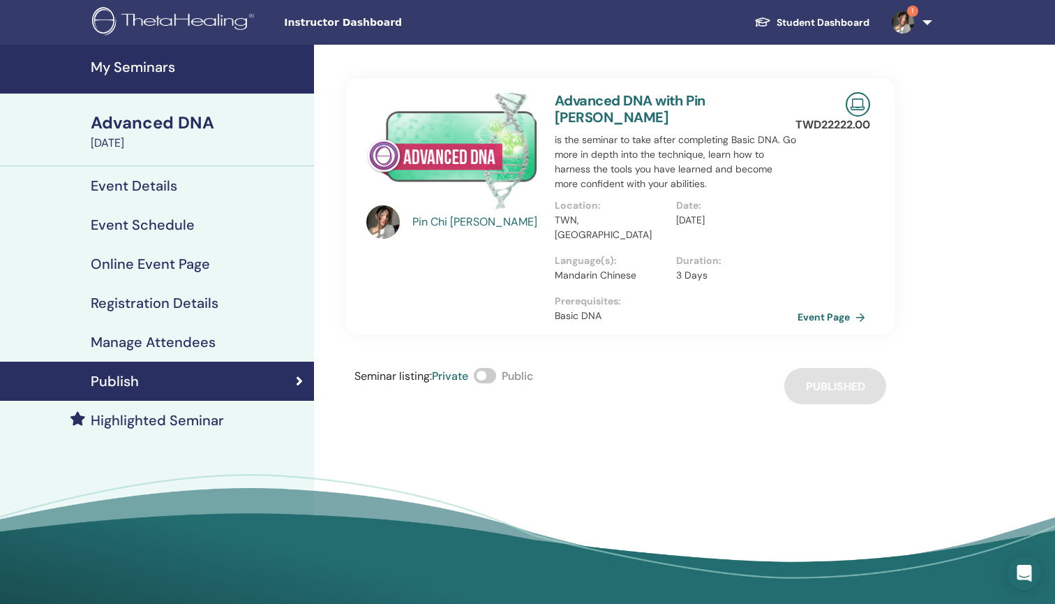
click at [837, 368] on div "Seminar listing : Private Public Published" at bounding box center [620, 386] width 548 height 36
click at [837, 306] on link "Event Page" at bounding box center [836, 316] width 73 height 21
